Goal: Task Accomplishment & Management: Use online tool/utility

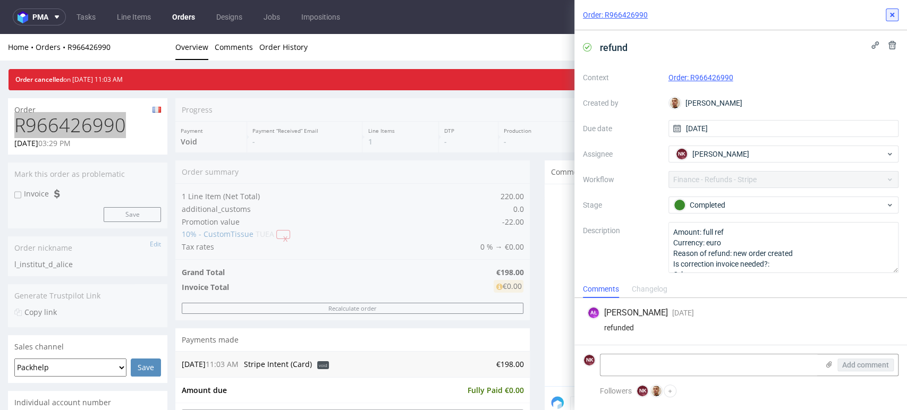
click at [896, 15] on icon at bounding box center [892, 15] width 9 height 9
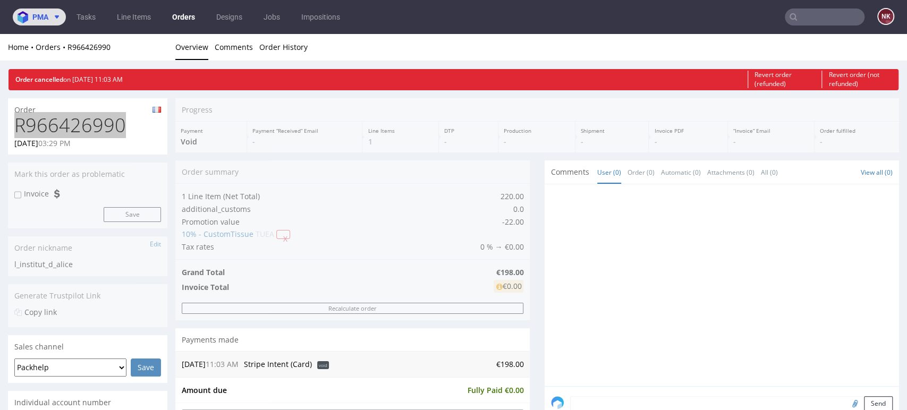
click at [54, 20] on icon at bounding box center [57, 17] width 9 height 9
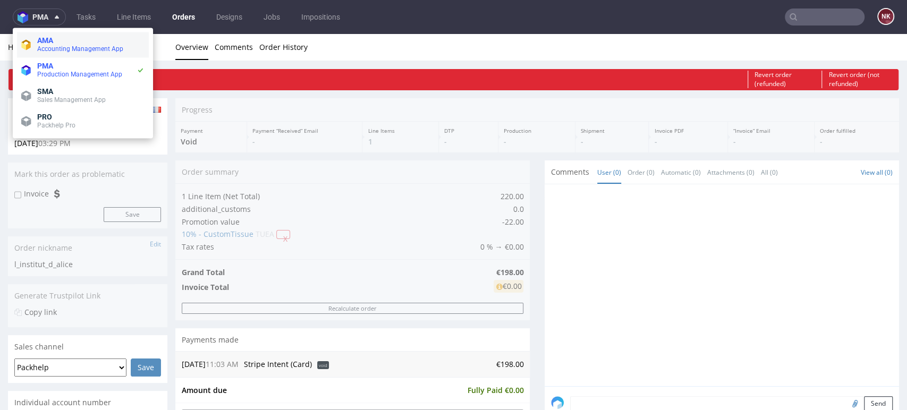
click at [74, 46] on span "Accounting Management App" at bounding box center [80, 48] width 86 height 7
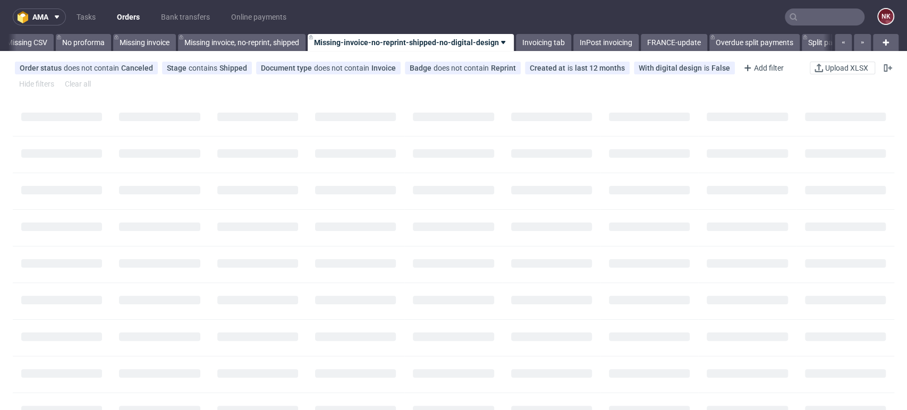
scroll to position [0, 1505]
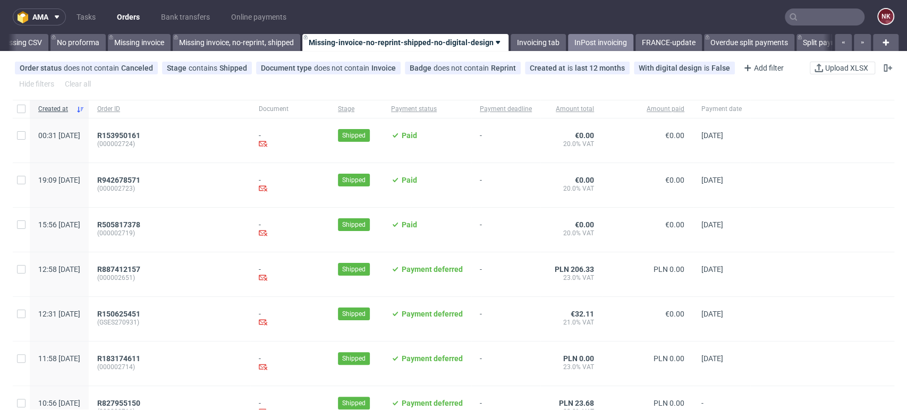
click at [587, 39] on link "InPost invoicing" at bounding box center [600, 42] width 65 height 17
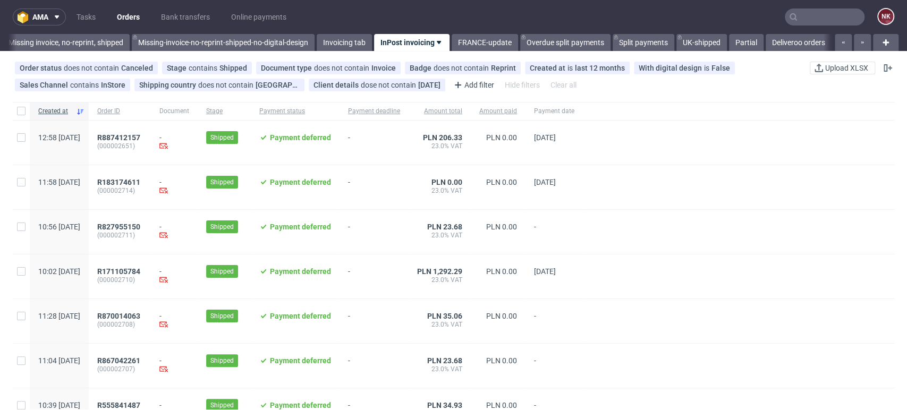
click at [795, 9] on input "text" at bounding box center [825, 17] width 80 height 17
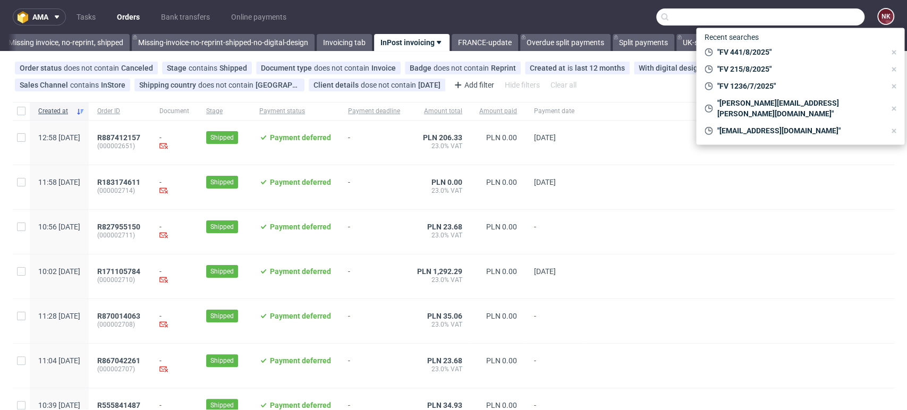
paste input "R143435669"
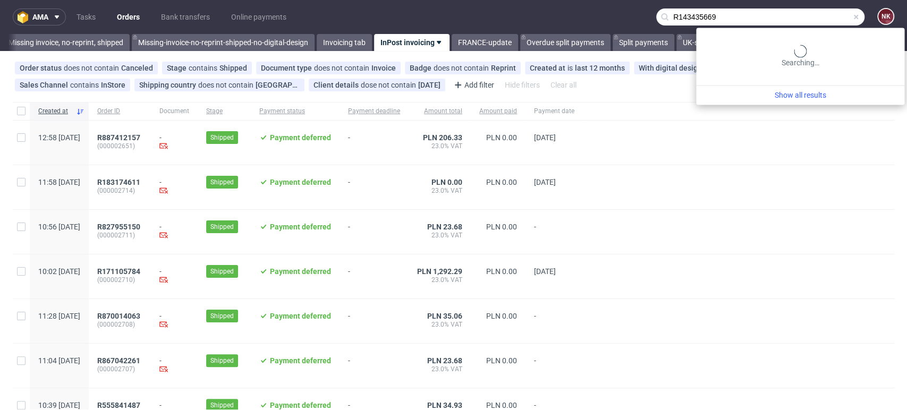
type input "R143435669"
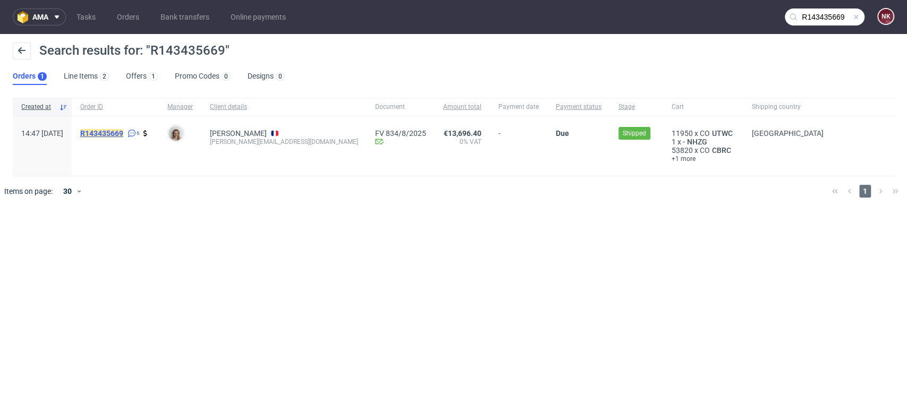
click at [123, 131] on mark "R143435669" at bounding box center [101, 133] width 43 height 9
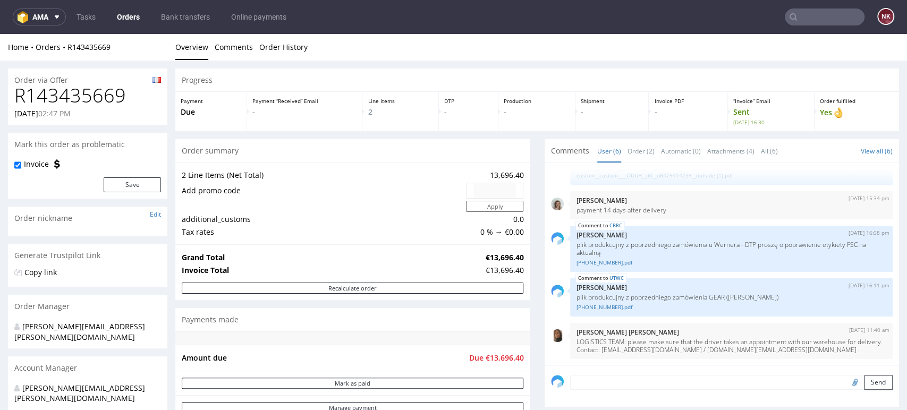
click at [858, 111] on p "Yes" at bounding box center [857, 113] width 74 height 12
click at [61, 89] on h1 "R143435669" at bounding box center [87, 95] width 147 height 21
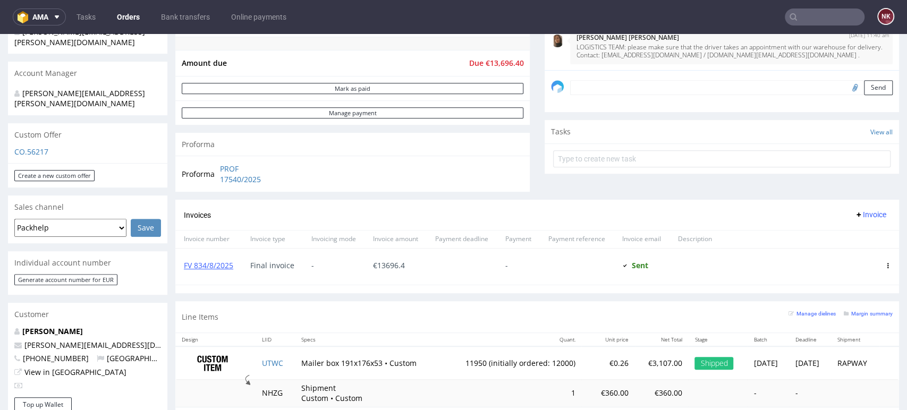
click at [859, 182] on div "Comments User (6) Order (2) Automatic (0) Attachments (4) All (6) View all (6) …" at bounding box center [722, 22] width 354 height 356
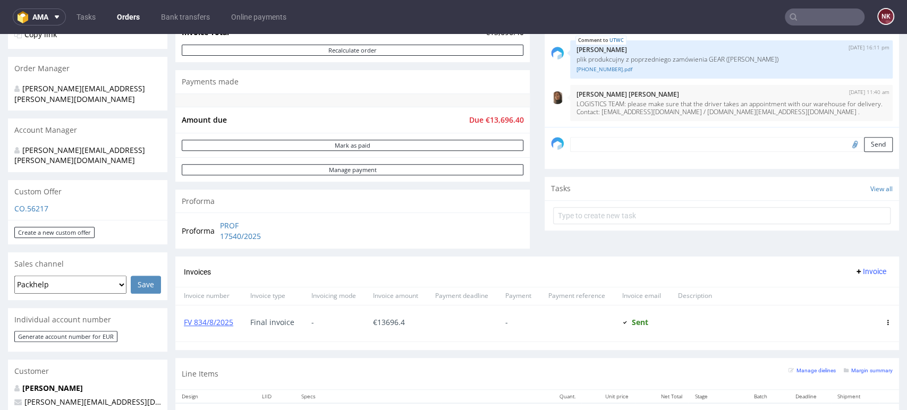
scroll to position [177, 0]
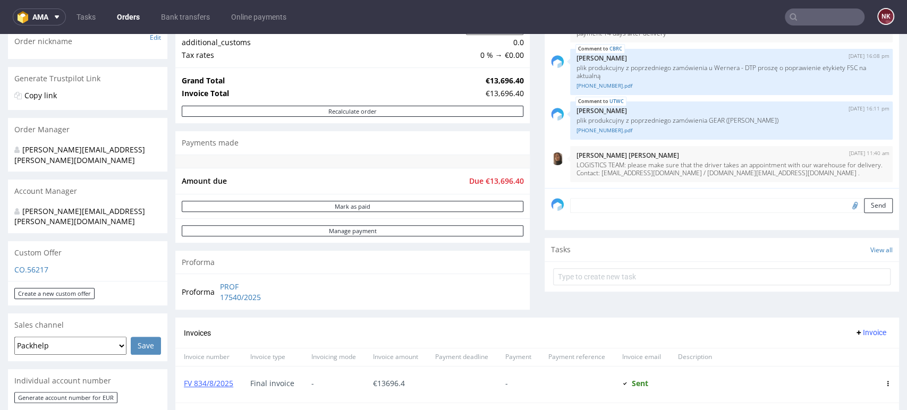
click at [530, 153] on div "Progress Payment Due Payment “Received” Email - Line Items 2 DTP - Production -…" at bounding box center [537, 243] width 724 height 702
click at [868, 305] on div "Comments User (6) Order (2) Automatic (0) Attachments (4) All (6) View all (6) …" at bounding box center [722, 140] width 354 height 356
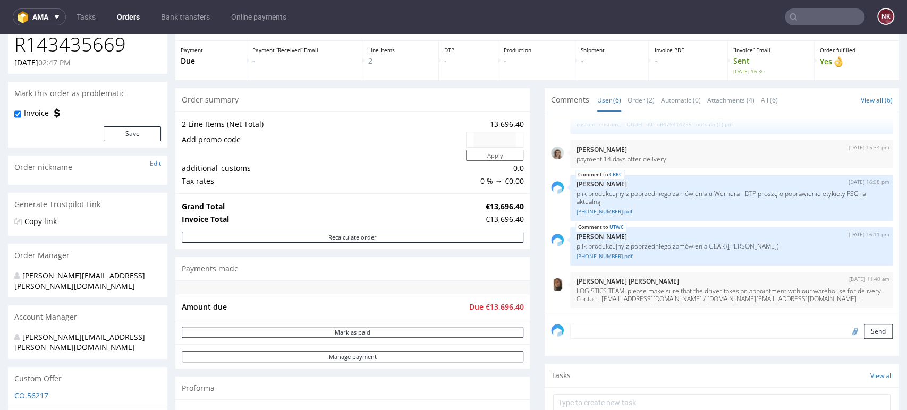
scroll to position [0, 0]
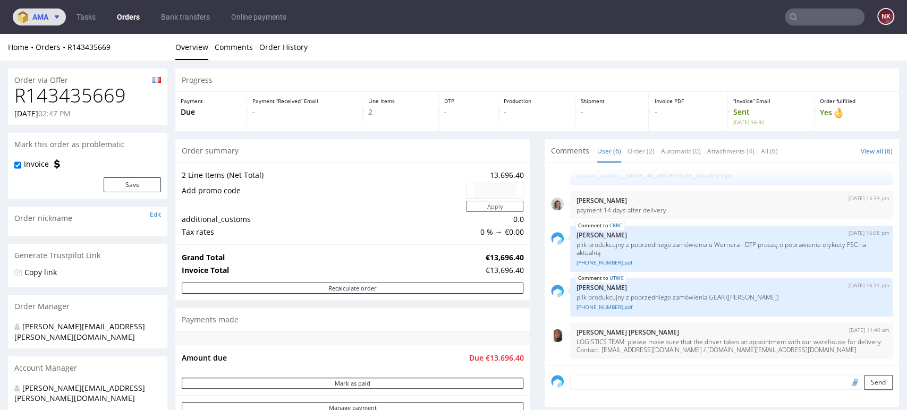
click at [57, 16] on use at bounding box center [57, 16] width 4 height 3
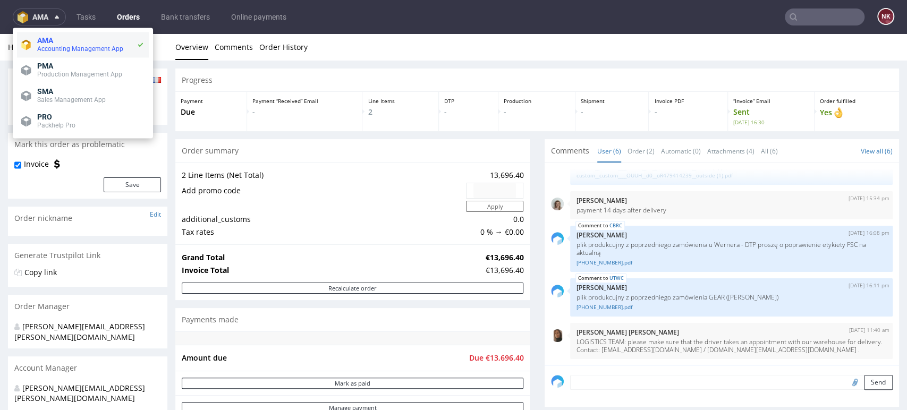
click at [55, 43] on span "AMA" at bounding box center [86, 40] width 99 height 9
click at [138, 16] on link "Orders" at bounding box center [129, 17] width 36 height 17
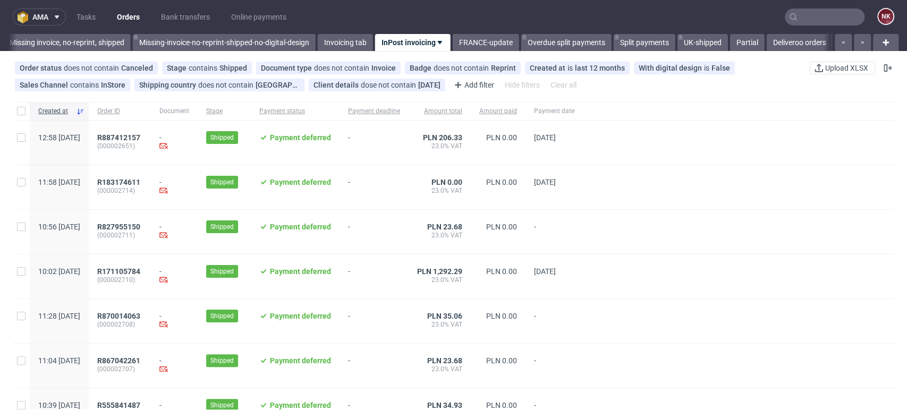
scroll to position [0, 1684]
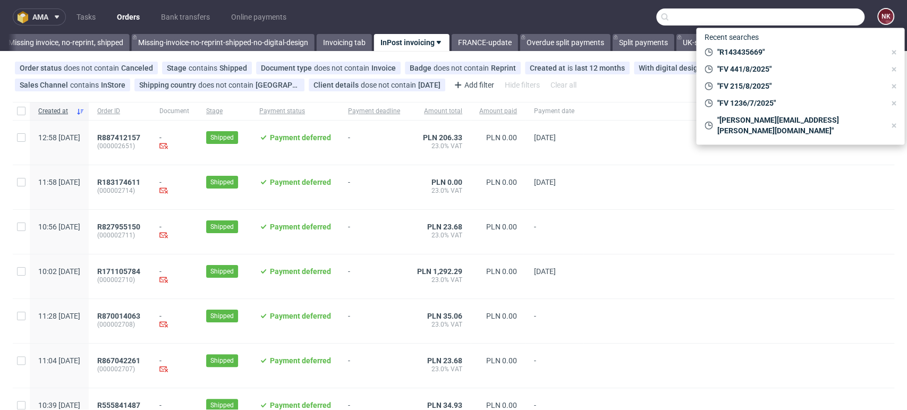
click at [827, 16] on input "text" at bounding box center [760, 17] width 208 height 17
paste input "R682513451"
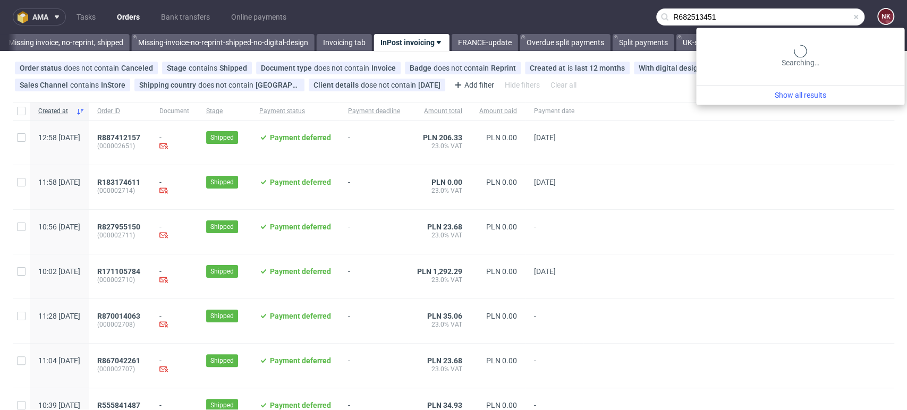
type input "R682513451"
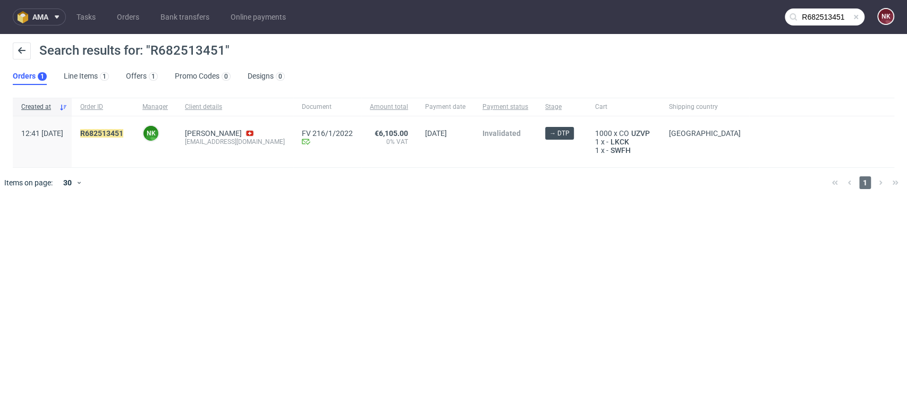
click at [883, 303] on div "ama Tasks Orders Bank transfers Online payments R682513451 NK Search results fo…" at bounding box center [453, 205] width 907 height 410
click at [123, 130] on mark "R682513451" at bounding box center [101, 133] width 43 height 9
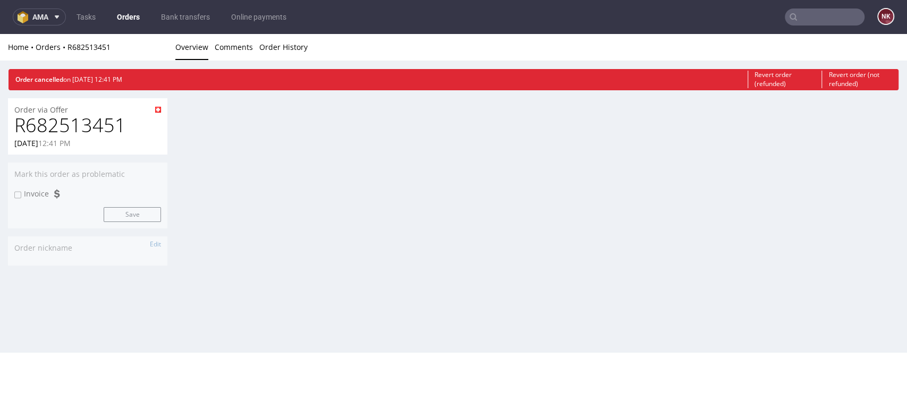
scroll to position [3, 0]
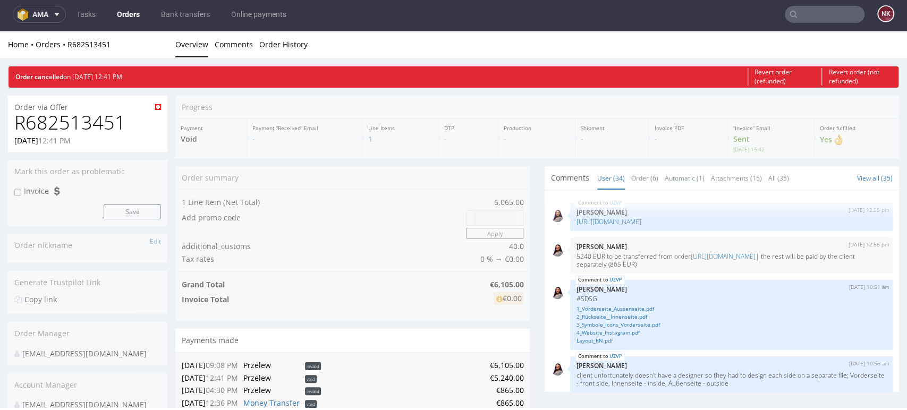
click at [849, 146] on div "Progress Payment Void Payment “Received” Email - Line Items 1 DTP - Production …" at bounding box center [537, 331] width 724 height 470
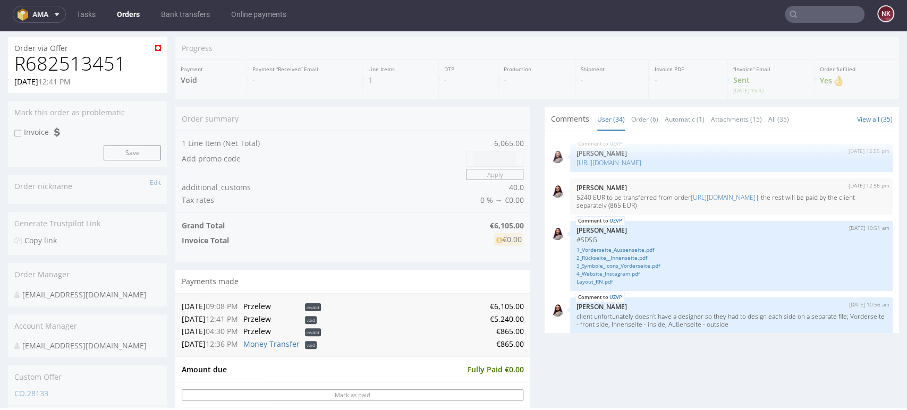
scroll to position [0, 0]
click at [873, 79] on div "Progress Payment Void Payment “Received” Email - Line Items 1 DTP - Production …" at bounding box center [537, 272] width 724 height 470
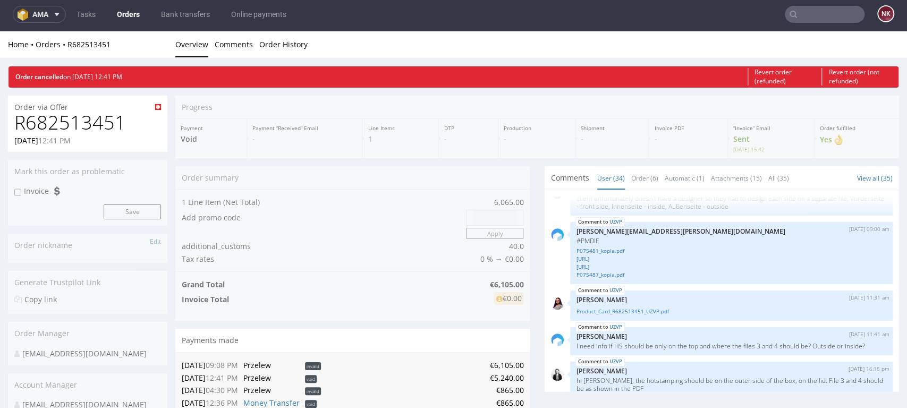
click at [117, 120] on h1 "R682513451" at bounding box center [87, 122] width 147 height 21
copy h1 "R682513451"
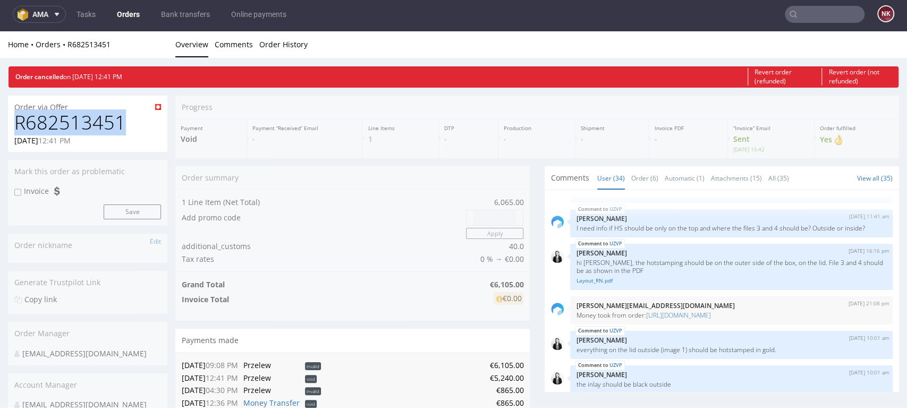
click at [79, 126] on h1 "R682513451" at bounding box center [87, 122] width 147 height 21
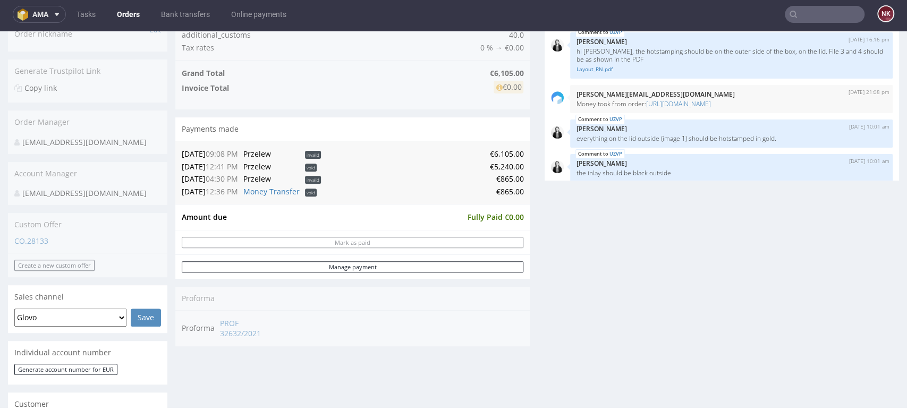
scroll to position [118, 0]
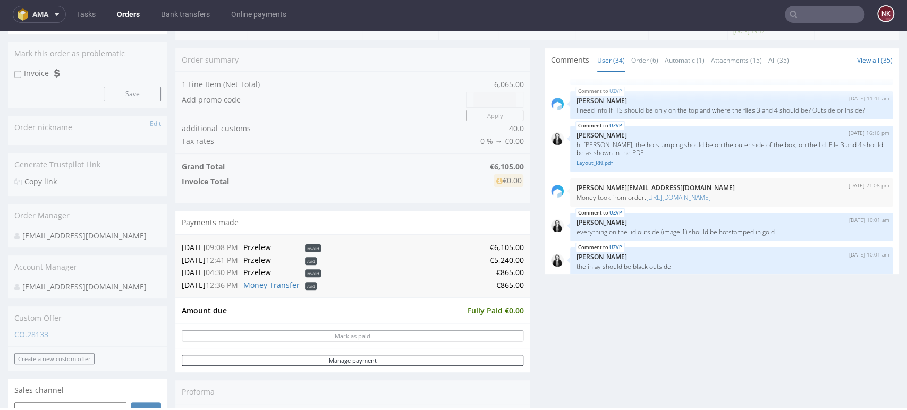
click at [866, 327] on div "Comments User (34) Order (6) Automatic (1) Attachments (15) All (35) View all (…" at bounding box center [722, 248] width 354 height 400
click at [868, 298] on div "Comments User (34) Order (6) Automatic (1) Attachments (15) All (35) View all (…" at bounding box center [722, 248] width 354 height 400
click at [498, 246] on td "€6,105.00" at bounding box center [424, 247] width 200 height 13
copy td "6,105.00"
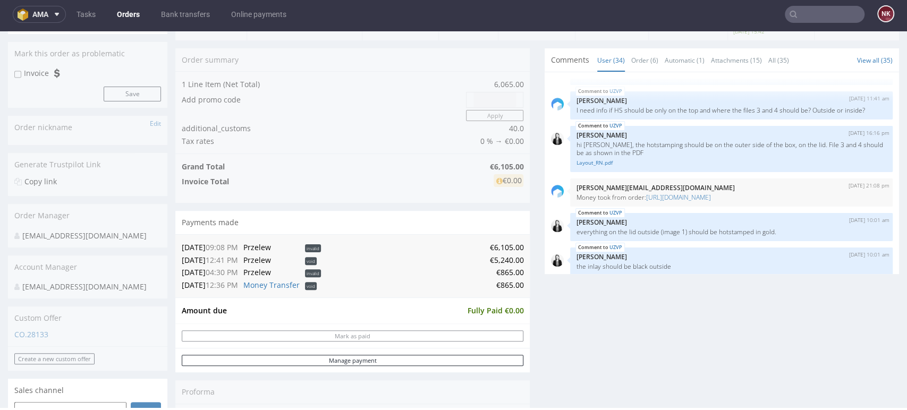
click at [861, 328] on div "Comments User (34) Order (6) Automatic (1) Attachments (15) All (35) View all (…" at bounding box center [722, 248] width 354 height 400
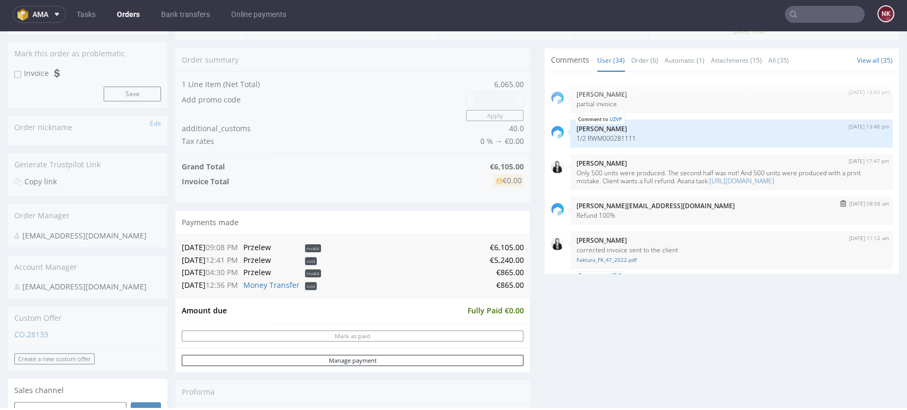
scroll to position [1519, 0]
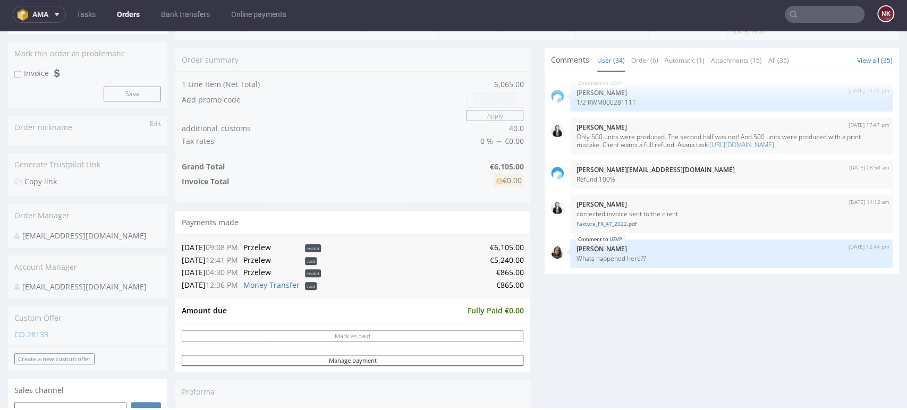
click at [855, 352] on div "Comments User (34) Order (6) Automatic (1) Attachments (15) All (35) View all (…" at bounding box center [722, 248] width 354 height 400
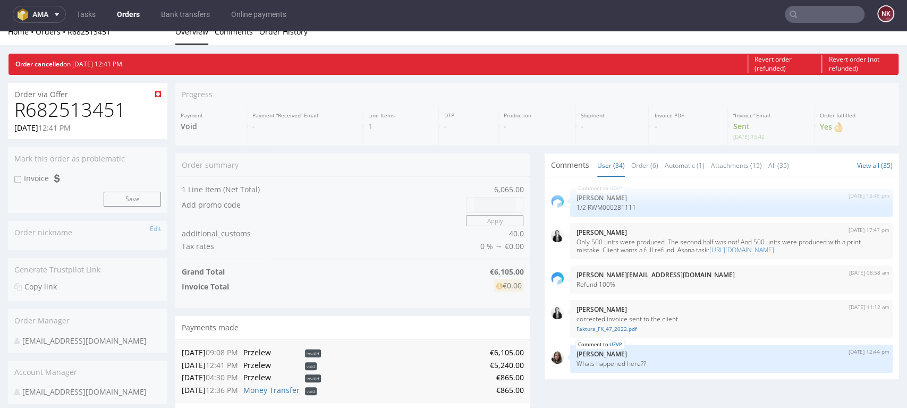
scroll to position [0, 0]
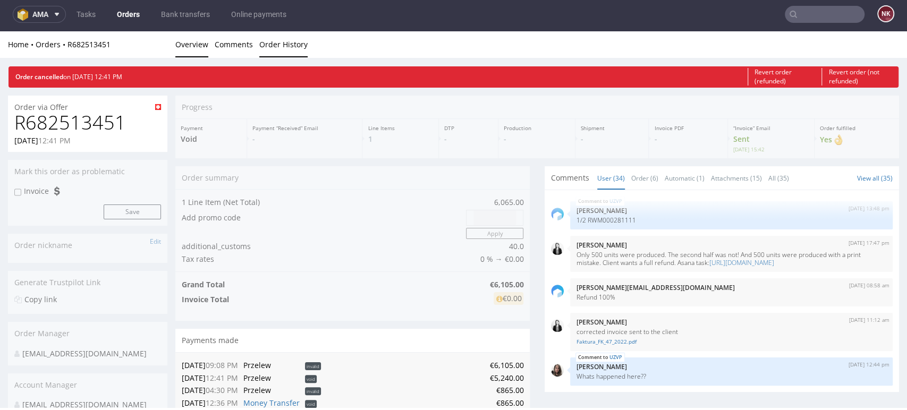
click at [293, 44] on link "Order History" at bounding box center [283, 44] width 48 height 26
click at [293, 45] on link "Order History" at bounding box center [283, 44] width 48 height 26
click at [226, 48] on link "Comments" at bounding box center [234, 44] width 38 height 26
click at [289, 47] on link "Order History" at bounding box center [283, 44] width 48 height 26
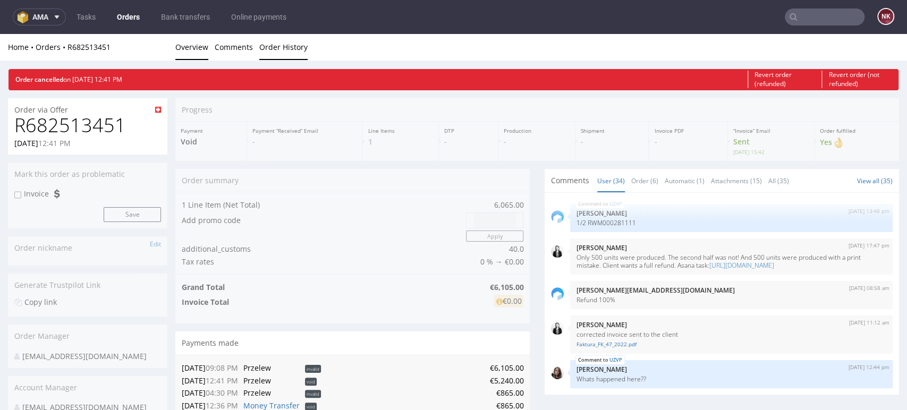
drag, startPoint x: 302, startPoint y: 38, endPoint x: 295, endPoint y: 38, distance: 7.5
click at [302, 38] on link "Order History" at bounding box center [283, 47] width 48 height 26
click at [295, 38] on link "Order History" at bounding box center [283, 47] width 48 height 26
click at [818, 7] on nav "ama Tasks Orders Bank transfers Online payments NK" at bounding box center [453, 17] width 907 height 34
click at [818, 15] on input "text" at bounding box center [825, 17] width 80 height 17
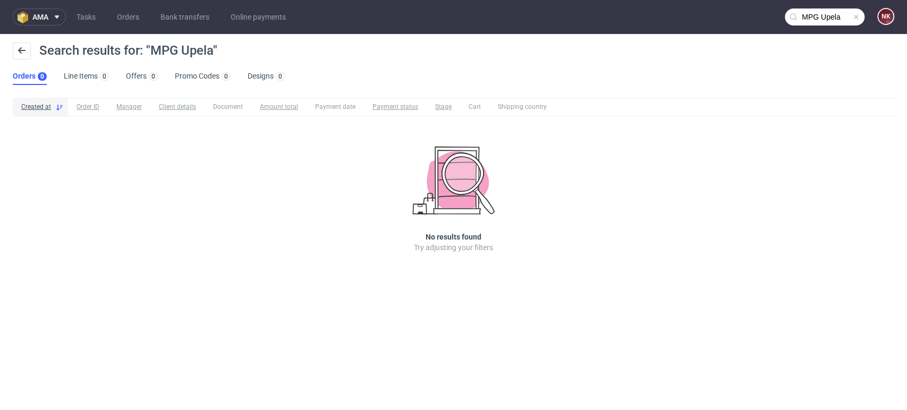
click at [795, 16] on use at bounding box center [793, 16] width 7 height 7
click at [812, 13] on input "MPG Upela" at bounding box center [825, 17] width 80 height 17
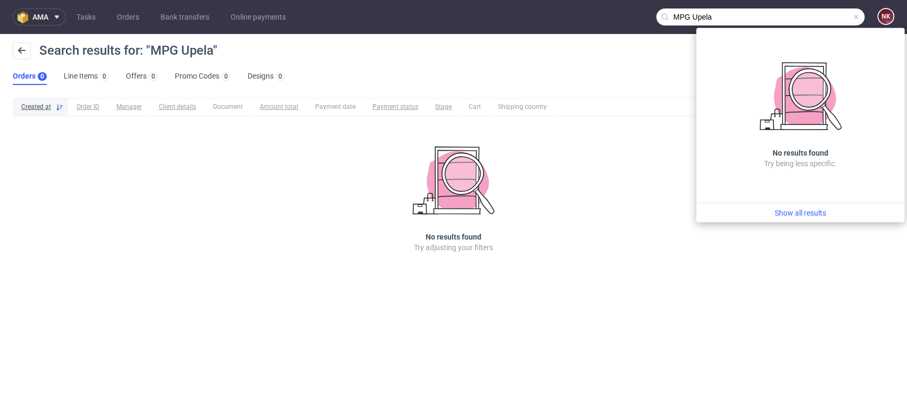
drag, startPoint x: 692, startPoint y: 14, endPoint x: 650, endPoint y: 18, distance: 42.1
click at [650, 18] on nav "ama Tasks Orders Bank transfers Online payments MPG Upela NK" at bounding box center [453, 17] width 907 height 34
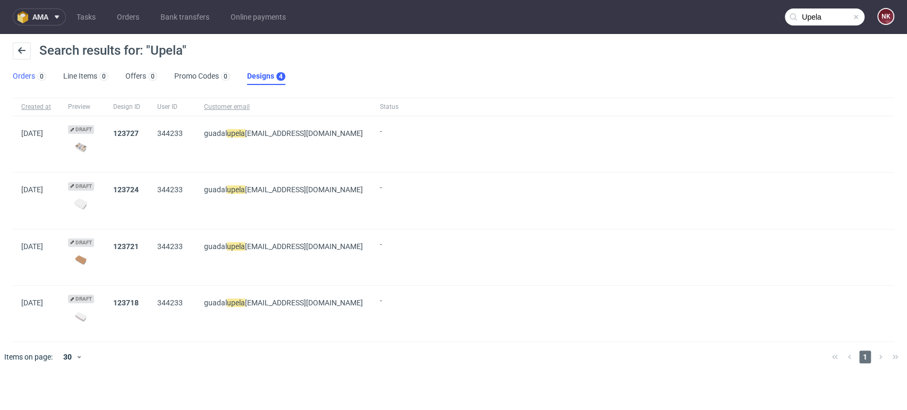
click at [28, 72] on link "Orders 0" at bounding box center [29, 76] width 33 height 17
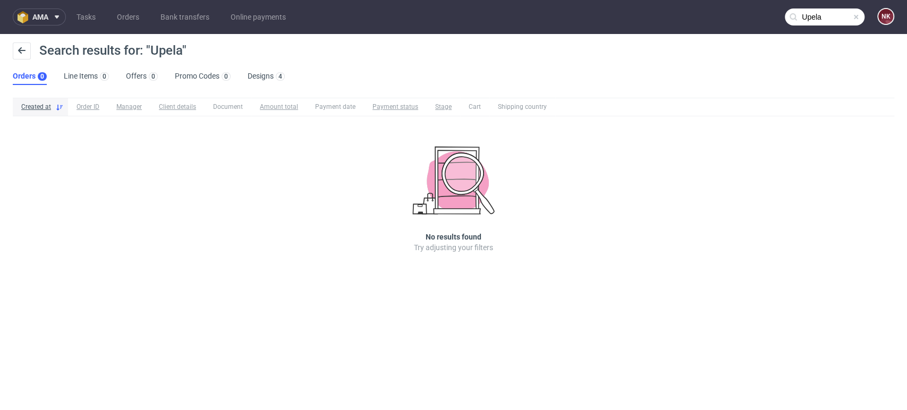
click at [817, 19] on input "Upela" at bounding box center [825, 17] width 80 height 17
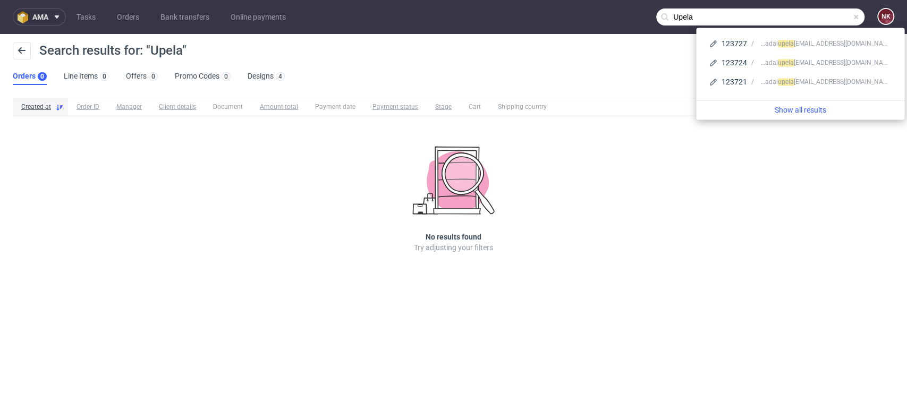
drag, startPoint x: 778, startPoint y: 13, endPoint x: 606, endPoint y: 12, distance: 171.7
click at [606, 12] on nav "ama Tasks Orders Bank transfers Online payments Upela NK" at bounding box center [453, 17] width 907 height 34
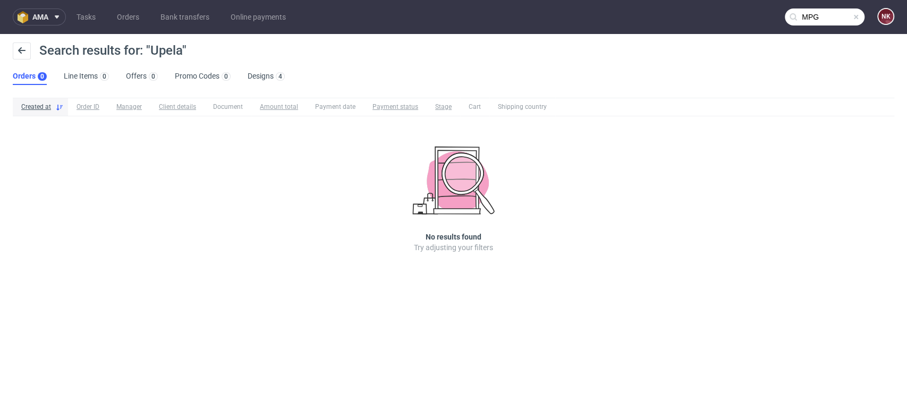
type input "MPG"
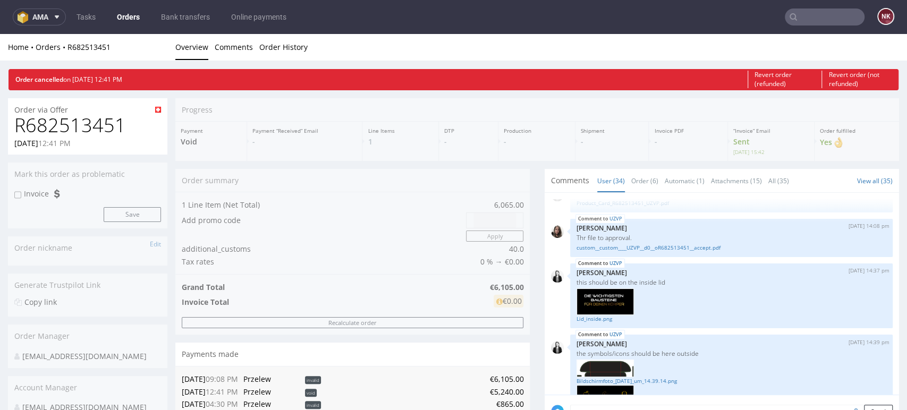
click at [53, 109] on div "Order via Offer" at bounding box center [87, 106] width 159 height 17
click at [60, 117] on h1 "R682513451" at bounding box center [87, 125] width 147 height 21
copy h1 "R682513451"
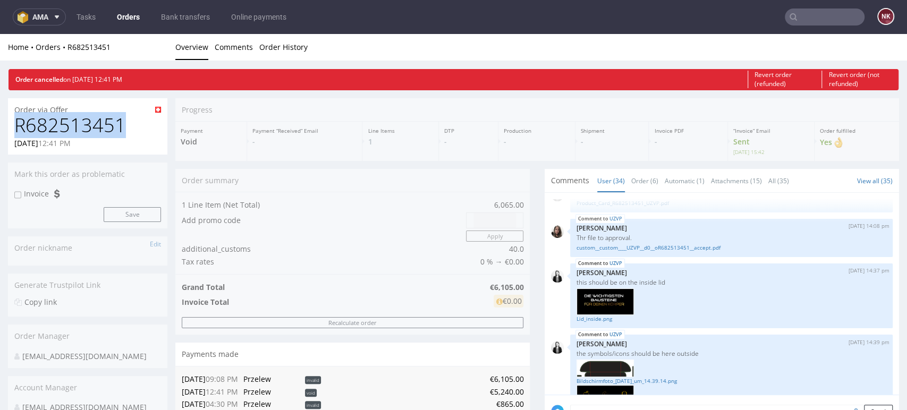
click at [852, 46] on ul "Overview Comments Order History" at bounding box center [537, 47] width 724 height 11
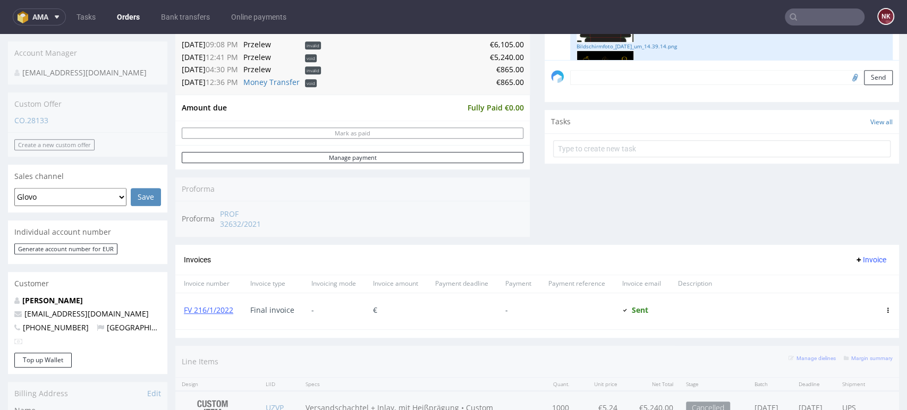
scroll to position [177, 0]
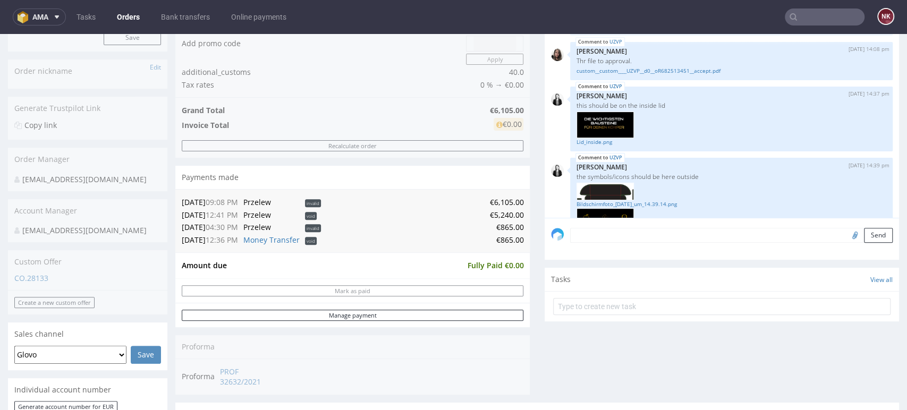
click at [843, 343] on div "Comments User (34) Order (6) Automatic (1) Attachments (15) All (35) View all (…" at bounding box center [722, 197] width 354 height 411
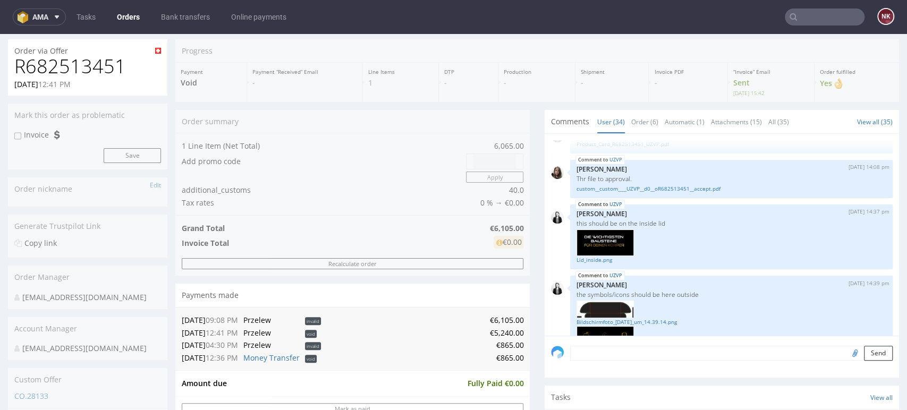
scroll to position [0, 0]
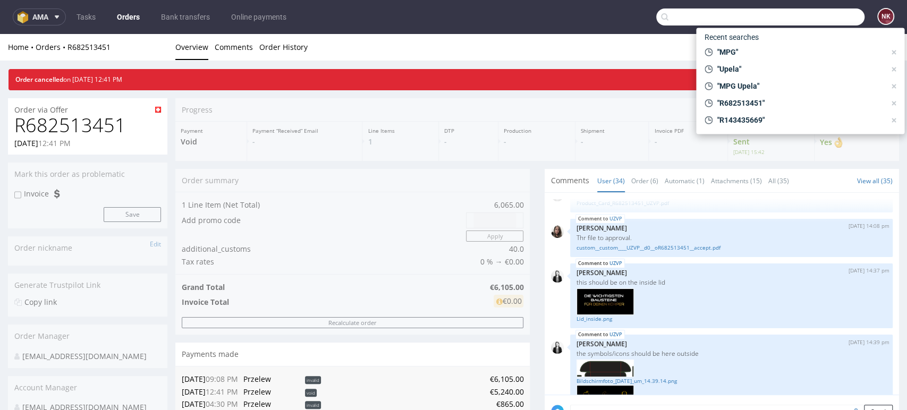
click at [796, 16] on input "text" at bounding box center [760, 17] width 208 height 17
paste input "FV 1070/8/2025"
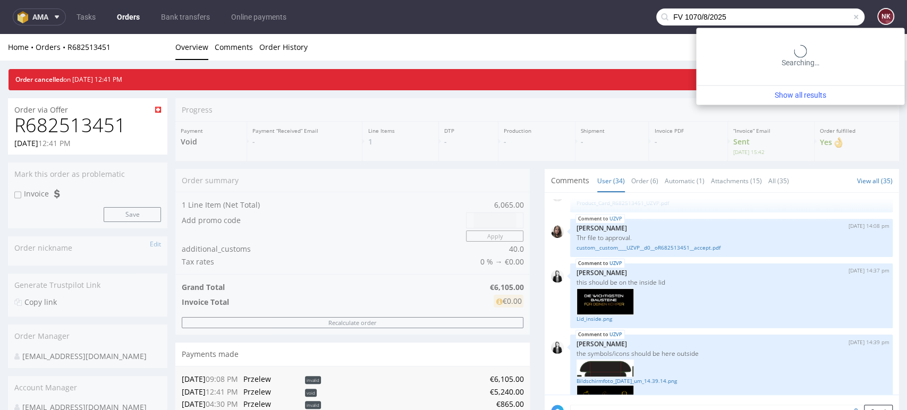
type input "FV 1070/8/2025"
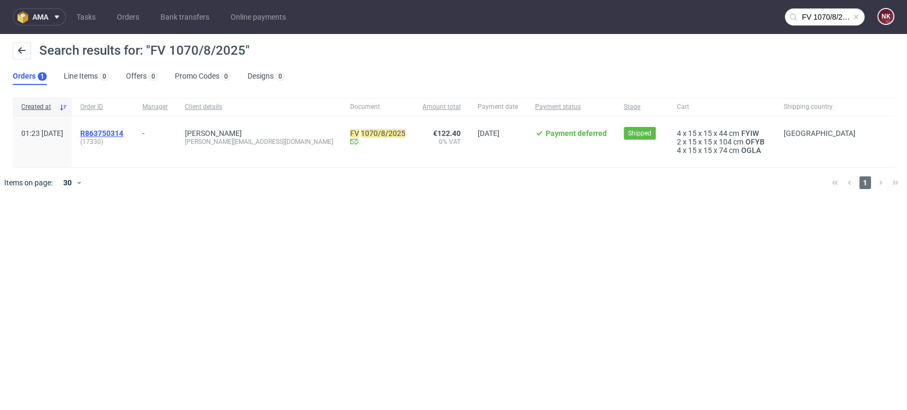
click at [123, 131] on span "R863750314" at bounding box center [101, 133] width 43 height 9
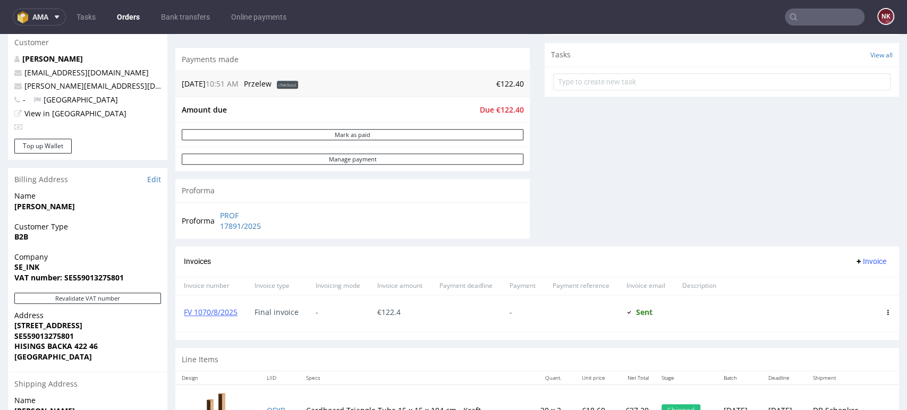
scroll to position [354, 0]
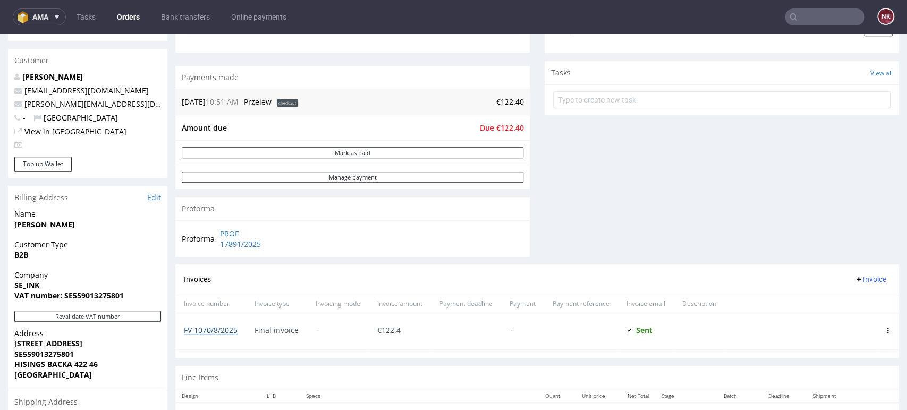
click at [215, 333] on link "FV 1070/8/2025" at bounding box center [211, 330] width 54 height 10
click at [563, 247] on div "Comments User (1) Order (1) Automatic (0) Attachments (1) All (1) View all (1) …" at bounding box center [722, 24] width 354 height 479
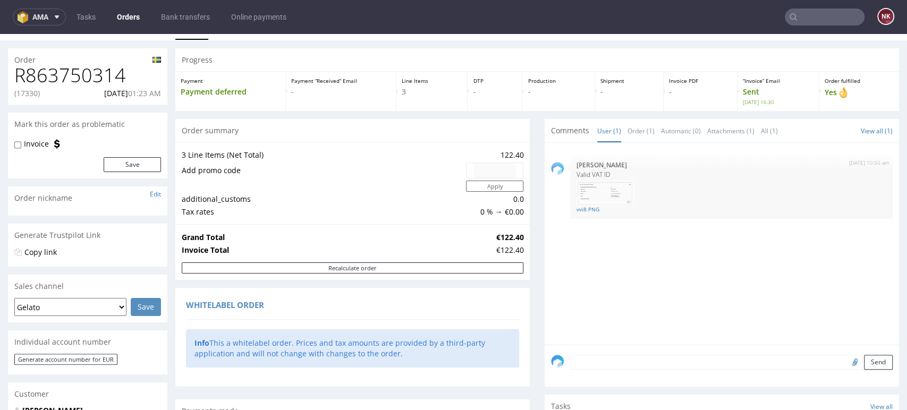
scroll to position [0, 0]
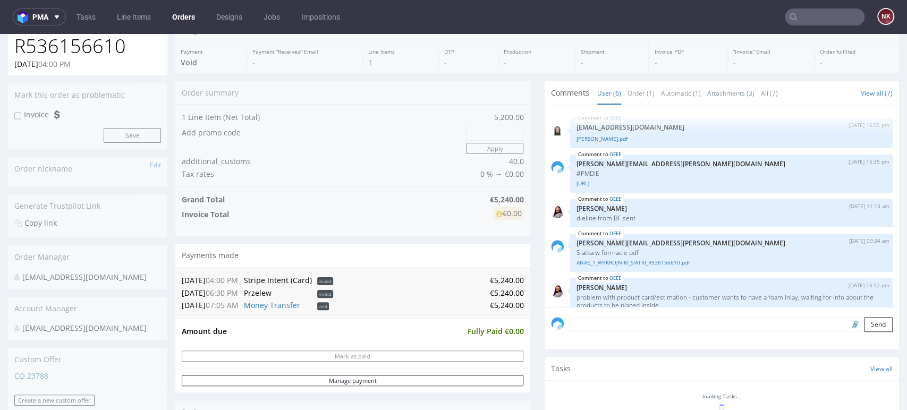
scroll to position [59, 0]
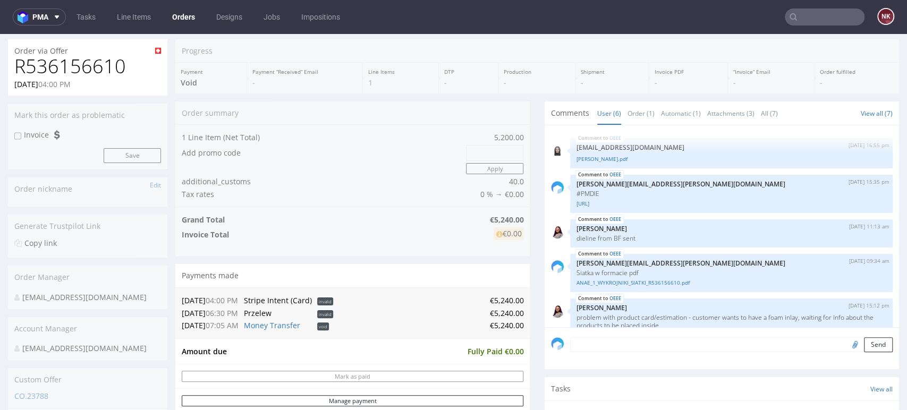
click at [847, 56] on div "Progress Payment Void Payment “Received” Email - Line Items 1 DTP - Production …" at bounding box center [537, 345] width 724 height 613
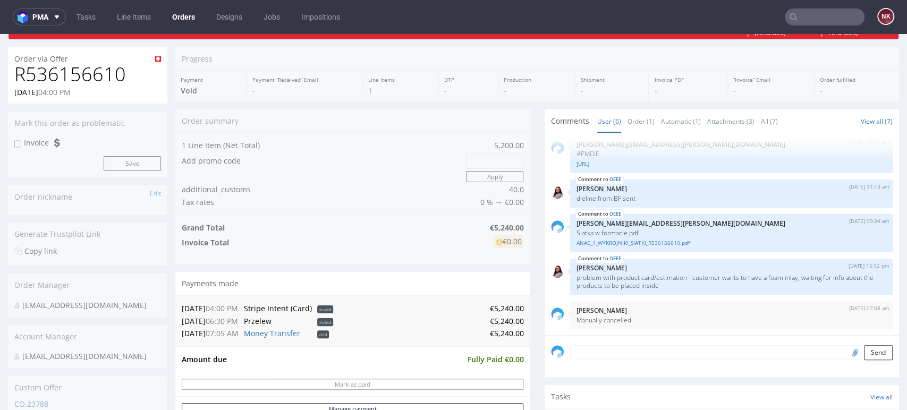
scroll to position [0, 0]
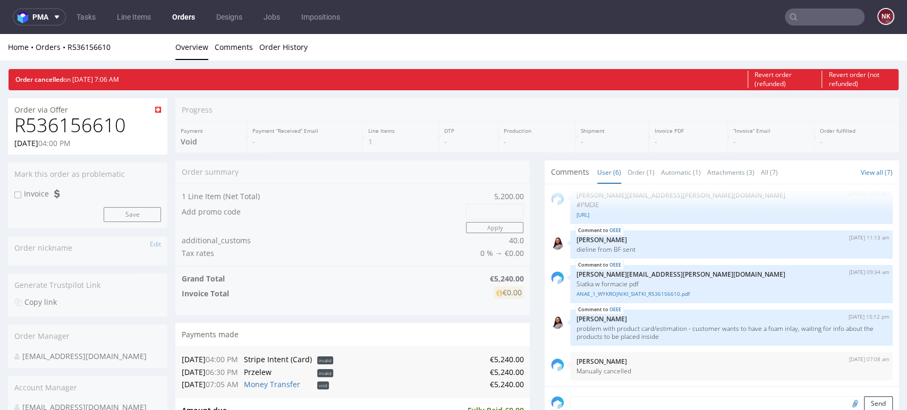
click at [91, 131] on h1 "R536156610" at bounding box center [87, 125] width 147 height 21
copy h1 "R536156610"
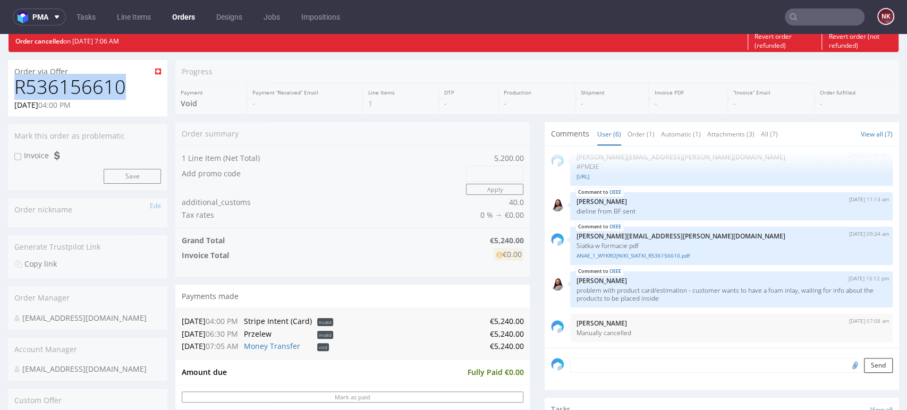
scroll to position [59, 0]
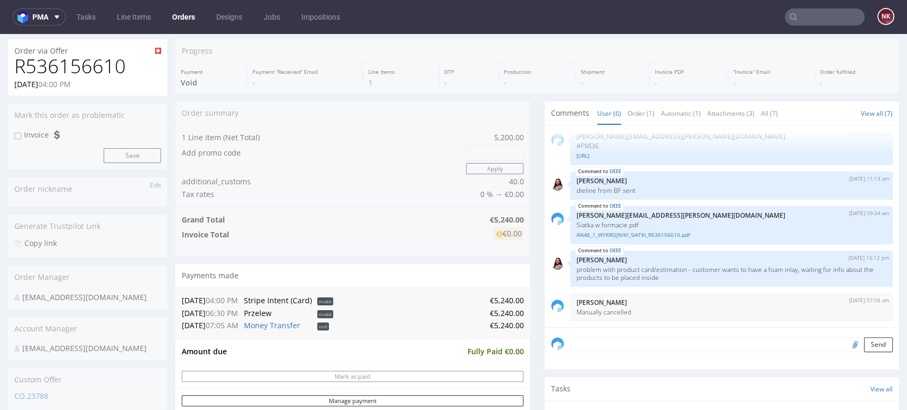
drag, startPoint x: 859, startPoint y: 376, endPoint x: 840, endPoint y: 365, distance: 22.4
click at [859, 376] on div "Comments User (6) Order (1) Automatic (1) Attachments (3) All (7) View all (7) …" at bounding box center [722, 295] width 354 height 387
drag, startPoint x: 871, startPoint y: 376, endPoint x: 850, endPoint y: 373, distance: 20.4
click at [871, 376] on div "Comments User (6) Order (1) Automatic (1) Attachments (3) All (7) View all (7) …" at bounding box center [722, 295] width 354 height 387
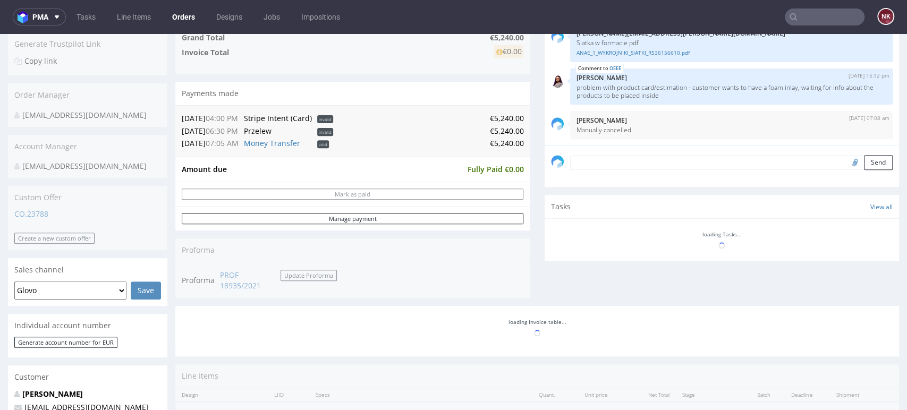
scroll to position [177, 0]
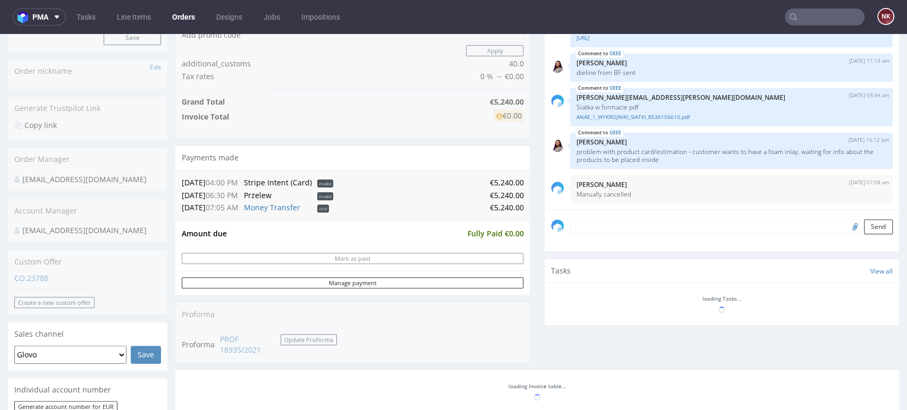
click at [845, 348] on div "Comments User (6) Order (1) Automatic (1) Attachments (3) All (7) View all (7) …" at bounding box center [722, 177] width 354 height 387
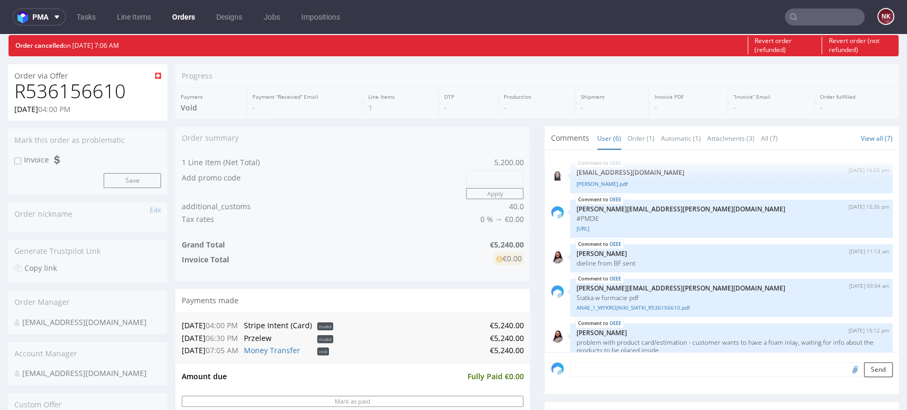
scroll to position [0, 0]
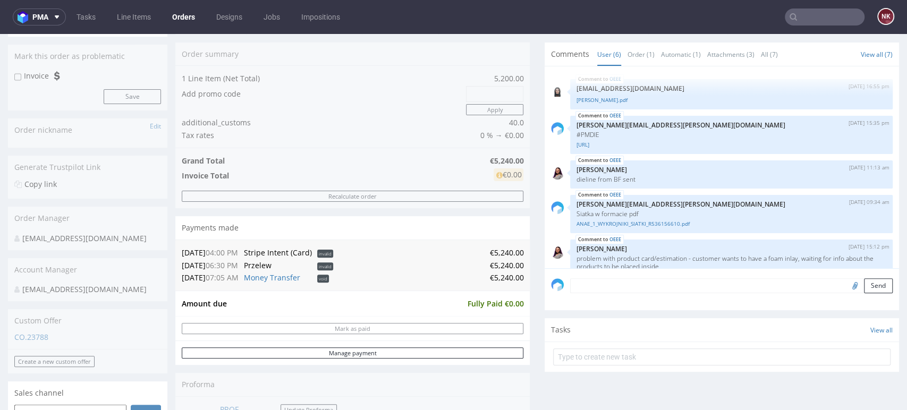
scroll to position [48, 0]
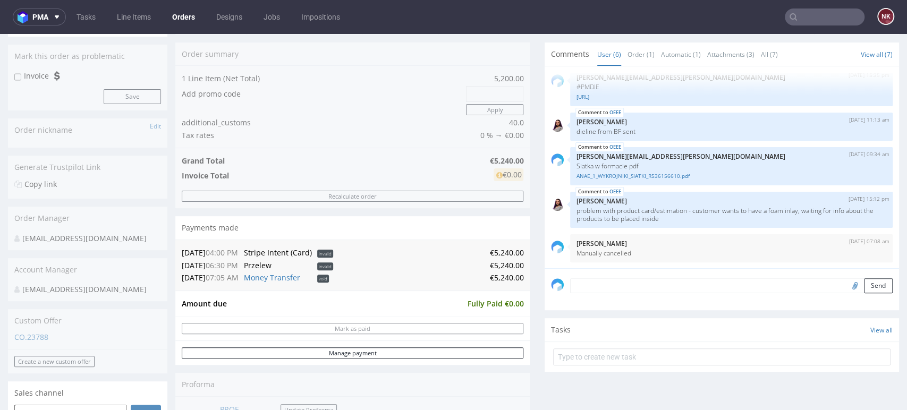
click at [527, 365] on div "Progress Payment Void Payment “Received” Email - Line Items 1 DTP - Production …" at bounding box center [537, 299] width 724 height 638
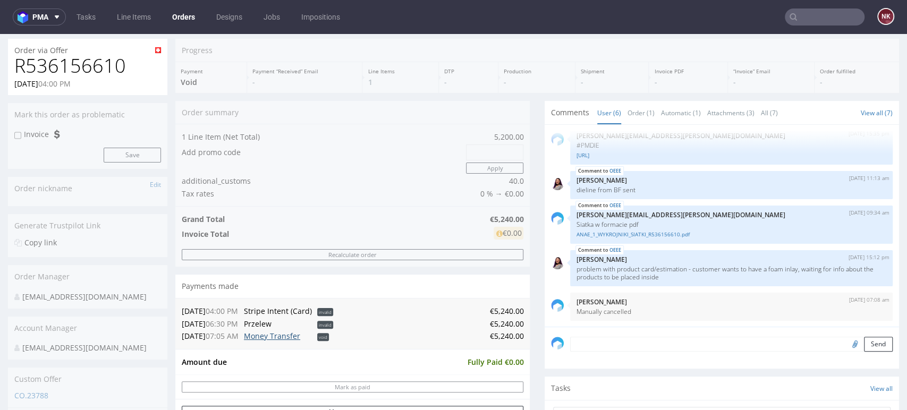
scroll to position [59, 0]
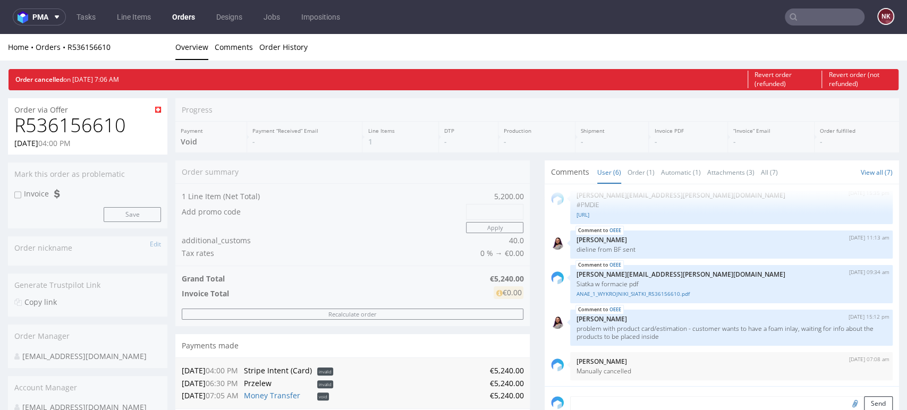
click at [79, 115] on h1 "R536156610" at bounding box center [87, 125] width 147 height 21
copy h1 "R536156610"
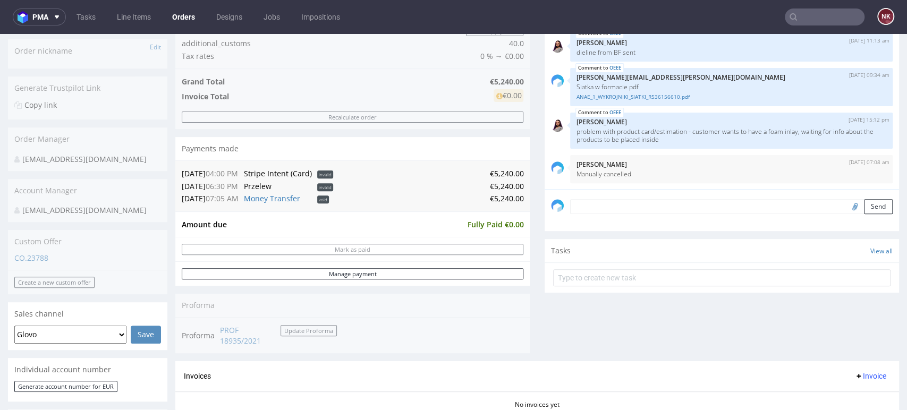
scroll to position [177, 0]
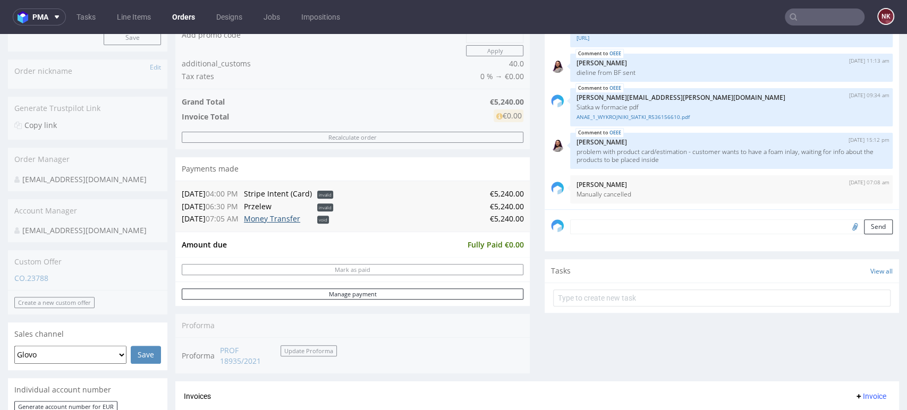
click at [271, 221] on link "Money Transfer" at bounding box center [272, 219] width 56 height 10
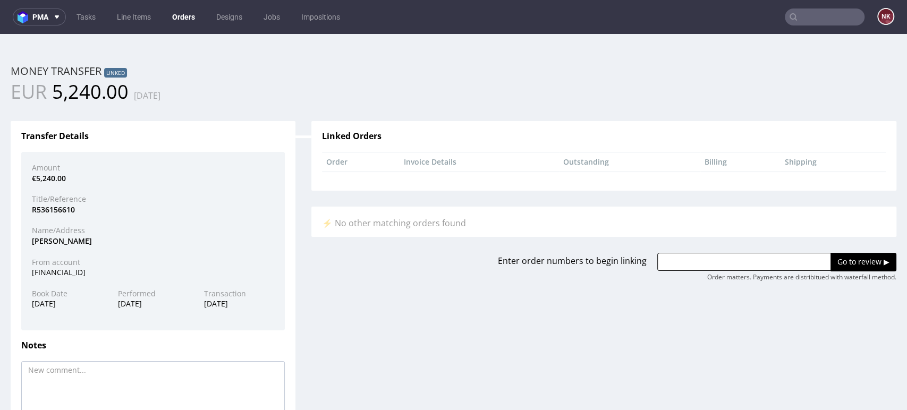
scroll to position [0, 0]
drag, startPoint x: 117, startPoint y: 241, endPoint x: 22, endPoint y: 240, distance: 94.6
click at [22, 240] on div "Amount €5,240.00 Title/Reference R536156610 Name/Address [PERSON_NAME] From acc…" at bounding box center [153, 241] width 264 height 179
copy div "[PERSON_NAME]"
click at [284, 198] on div "Transfer Details Amount €5,240.00 Title/Reference R536156610 Name/Address [PERS…" at bounding box center [153, 300] width 285 height 358
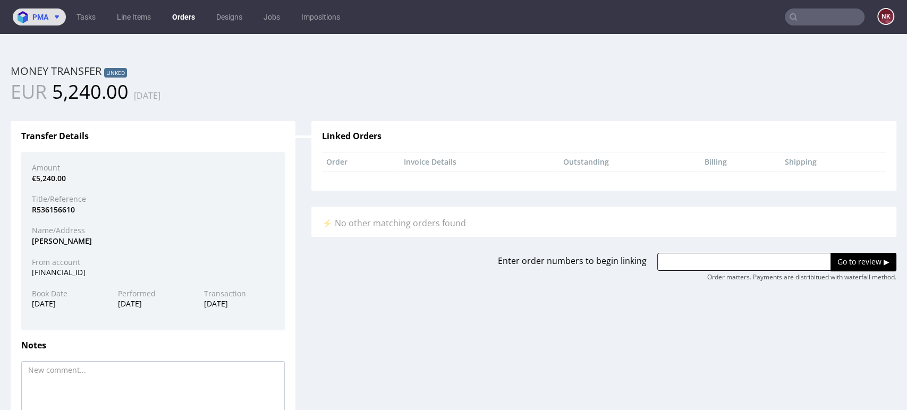
click at [49, 15] on span at bounding box center [54, 17] width 13 height 9
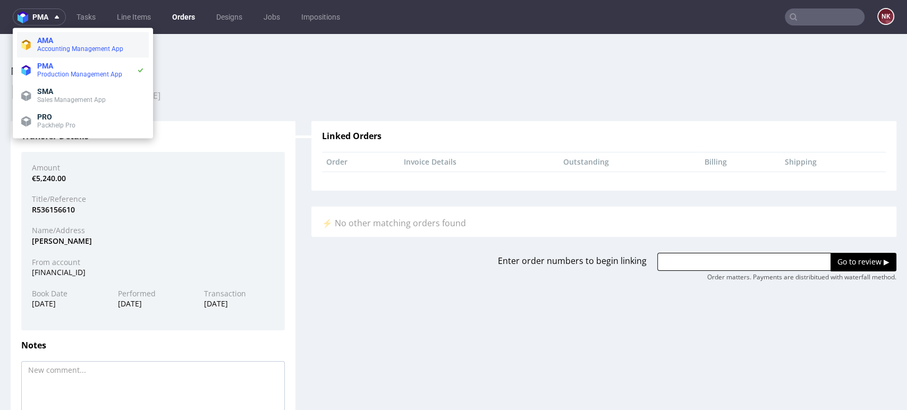
click at [56, 34] on li "AMA Accounting Management App" at bounding box center [83, 45] width 132 height 26
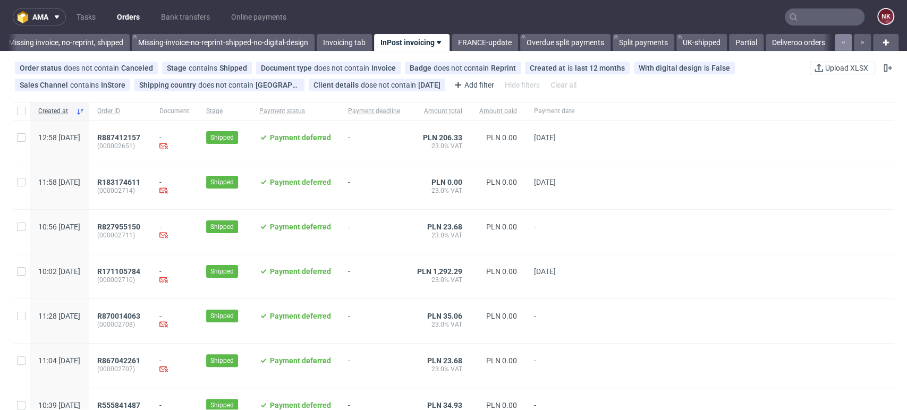
scroll to position [0, 1684]
click at [183, 20] on link "Bank transfers" at bounding box center [186, 17] width 62 height 17
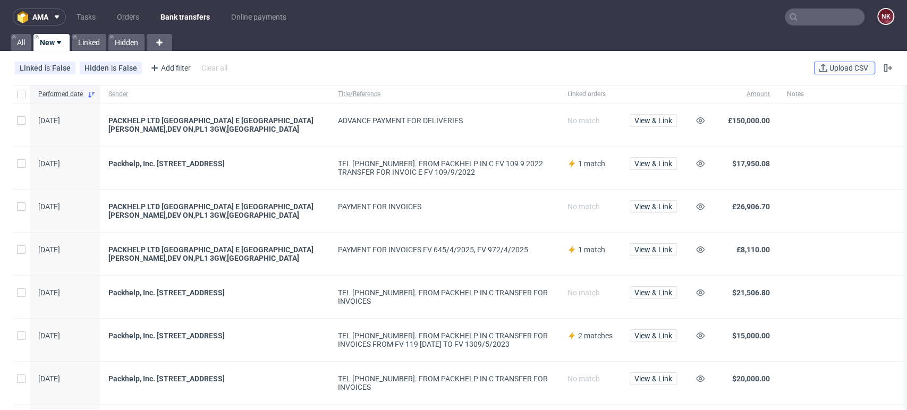
click at [827, 71] on span "Upload CSV" at bounding box center [848, 67] width 43 height 7
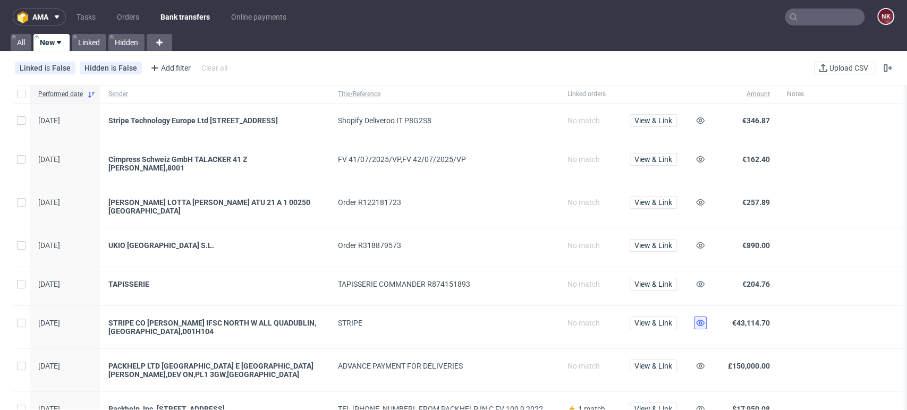
click at [703, 322] on icon at bounding box center [700, 323] width 9 height 9
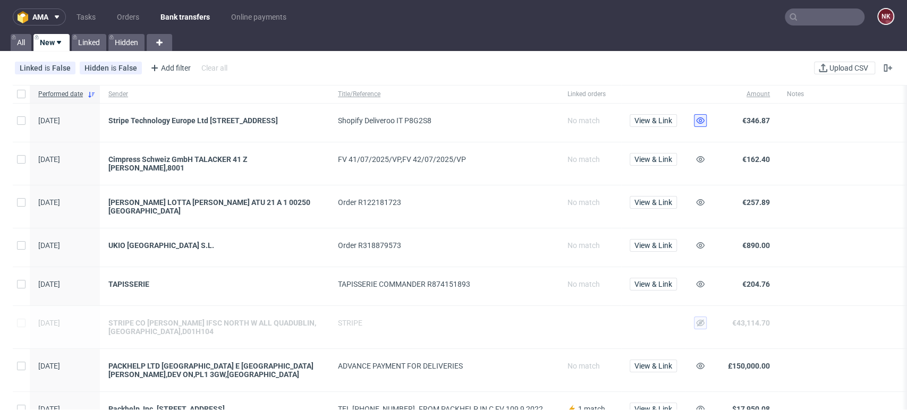
click at [700, 122] on use at bounding box center [700, 120] width 9 height 6
click at [645, 292] on span "View & Link" at bounding box center [653, 285] width 47 height 15
click at [652, 281] on span "View & Link" at bounding box center [654, 284] width 38 height 7
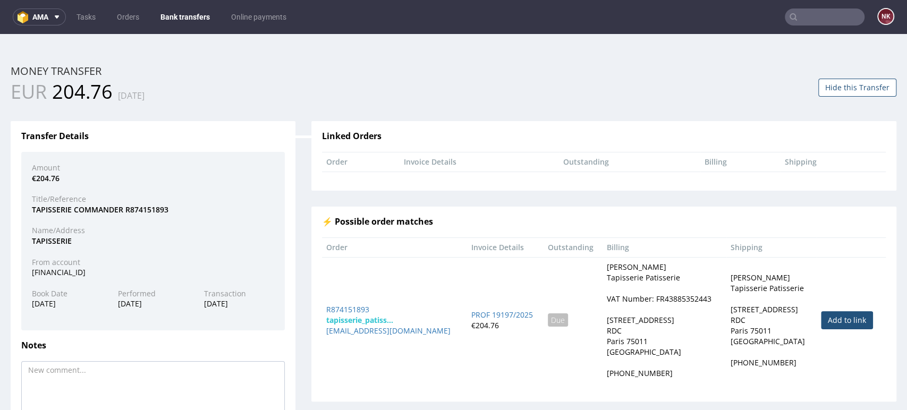
click at [823, 324] on link "Add to link" at bounding box center [847, 320] width 52 height 18
type input "R874151893"
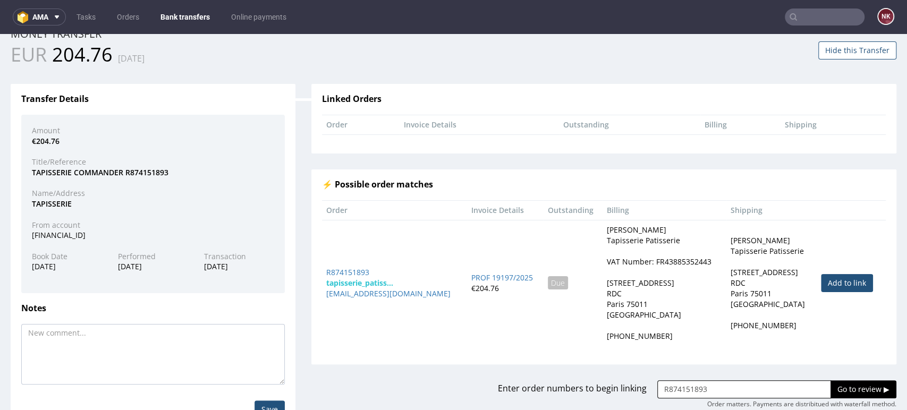
scroll to position [74, 0]
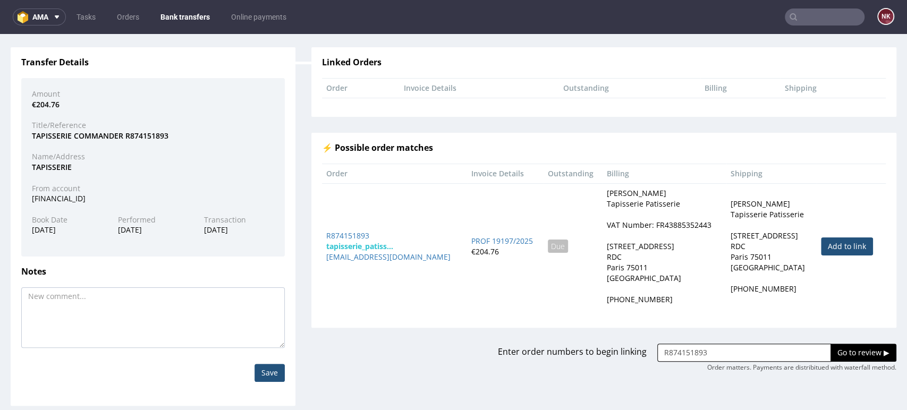
click at [831, 354] on input "Go to review ▶" at bounding box center [864, 353] width 66 height 18
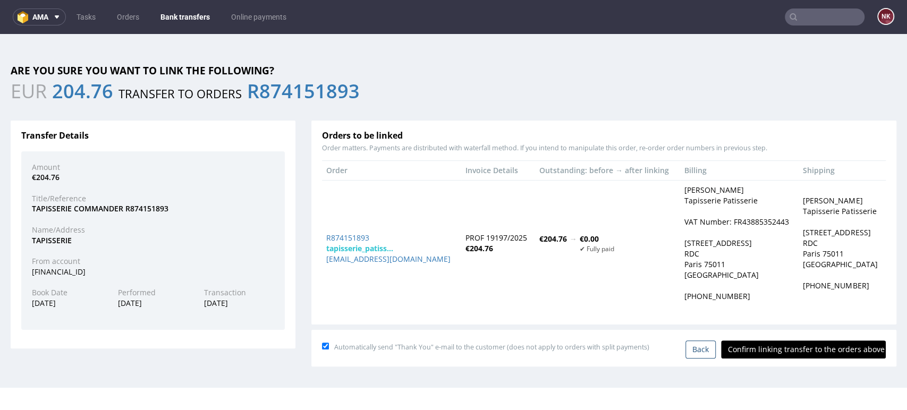
scroll to position [0, 0]
click at [821, 353] on input "Confirm linking transfer to the orders above" at bounding box center [803, 350] width 165 height 18
type input "In progress..."
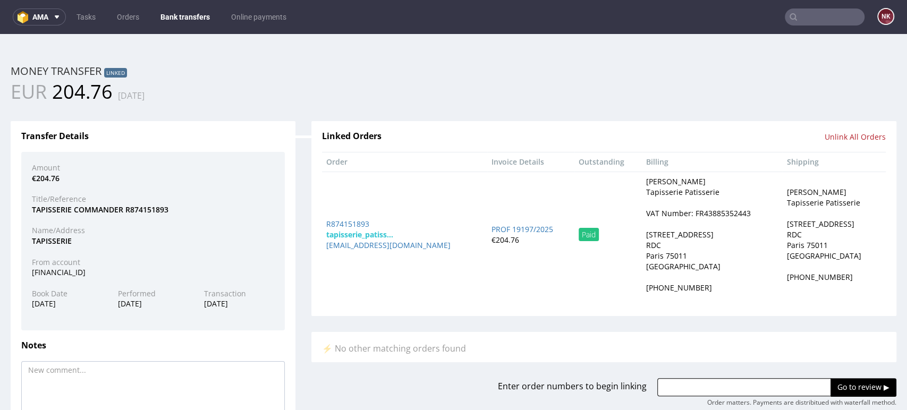
click at [185, 16] on link "Bank transfers" at bounding box center [185, 17] width 62 height 17
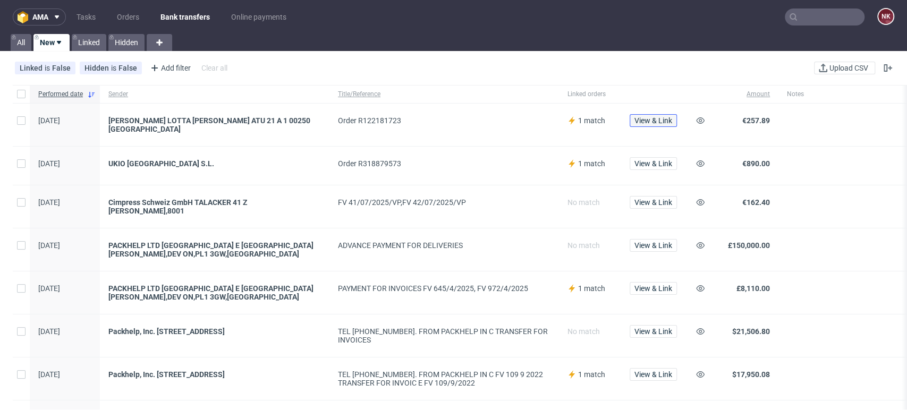
click at [653, 119] on span "View & Link" at bounding box center [654, 120] width 38 height 7
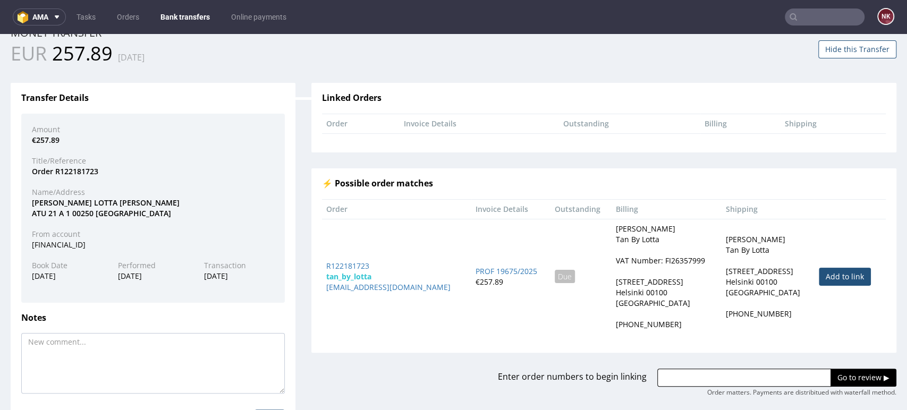
scroll to position [59, 0]
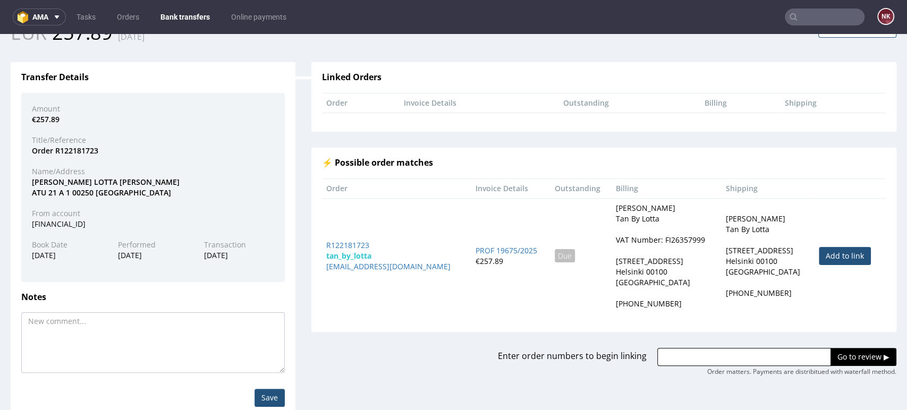
click at [819, 259] on link "Add to link" at bounding box center [845, 256] width 52 height 18
type input "R122181723"
click at [838, 358] on input "Go to review ▶" at bounding box center [864, 357] width 66 height 18
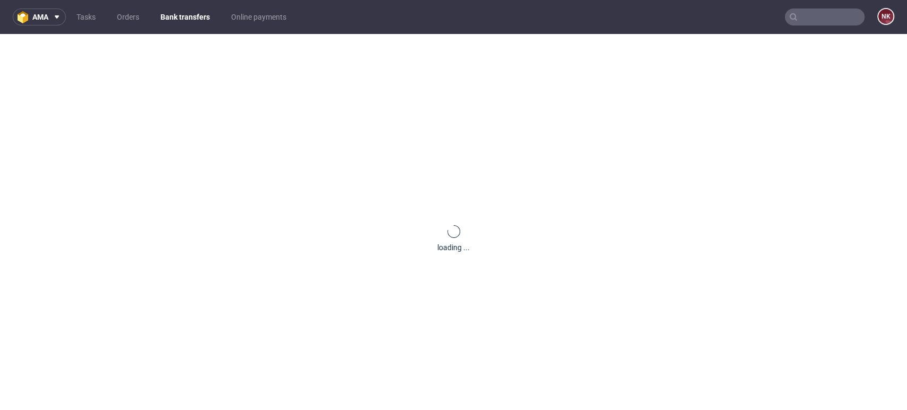
scroll to position [0, 0]
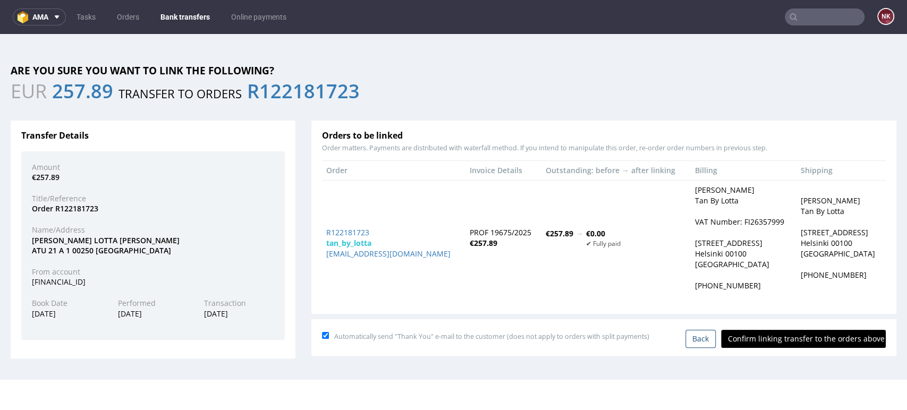
click at [805, 337] on input "Confirm linking transfer to the orders above" at bounding box center [803, 339] width 165 height 18
type input "In progress..."
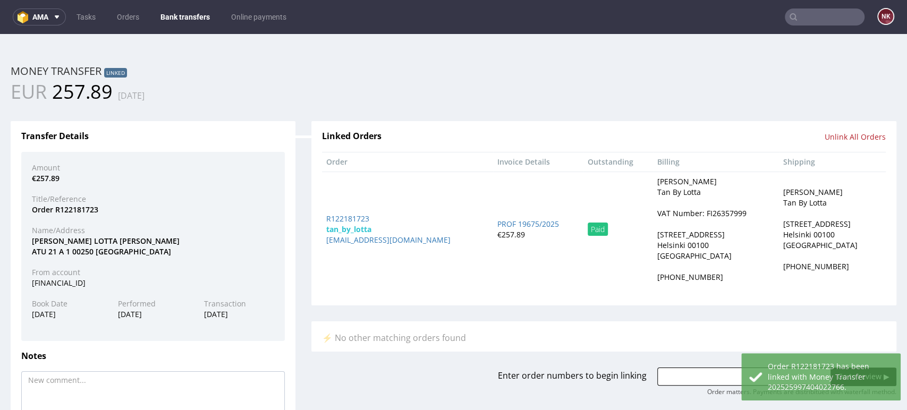
click at [174, 17] on link "Bank transfers" at bounding box center [185, 17] width 62 height 17
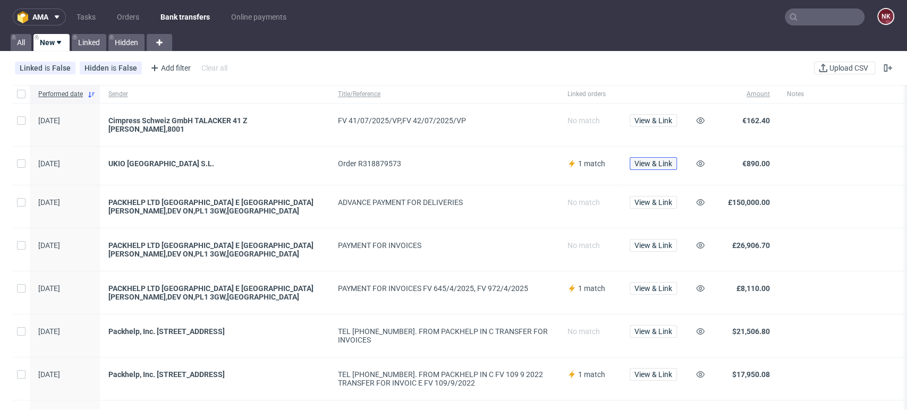
click at [659, 160] on span "View & Link" at bounding box center [654, 163] width 38 height 7
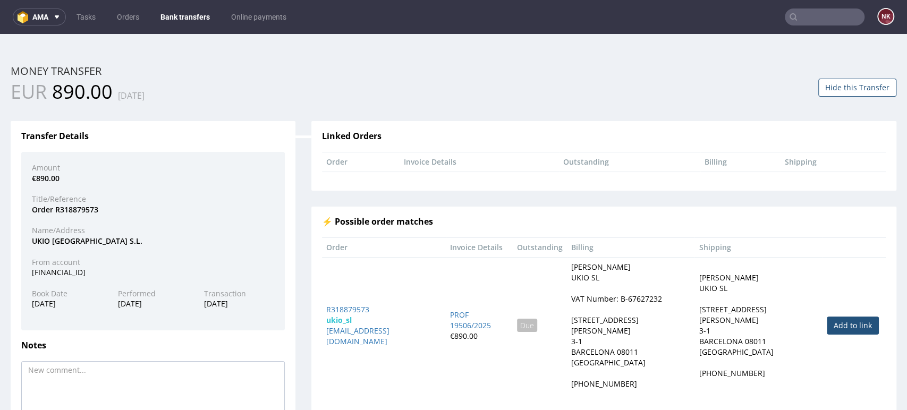
click at [827, 319] on link "Add to link" at bounding box center [853, 326] width 52 height 18
type input "R318879573"
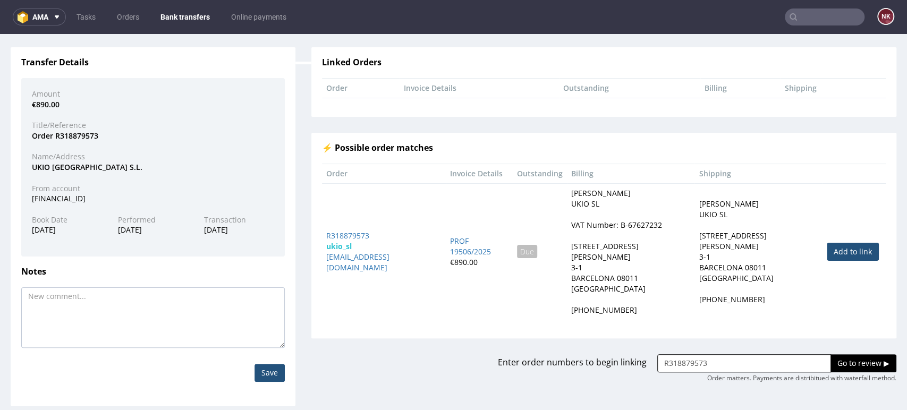
click at [836, 354] on input "Go to review ▶" at bounding box center [864, 363] width 66 height 18
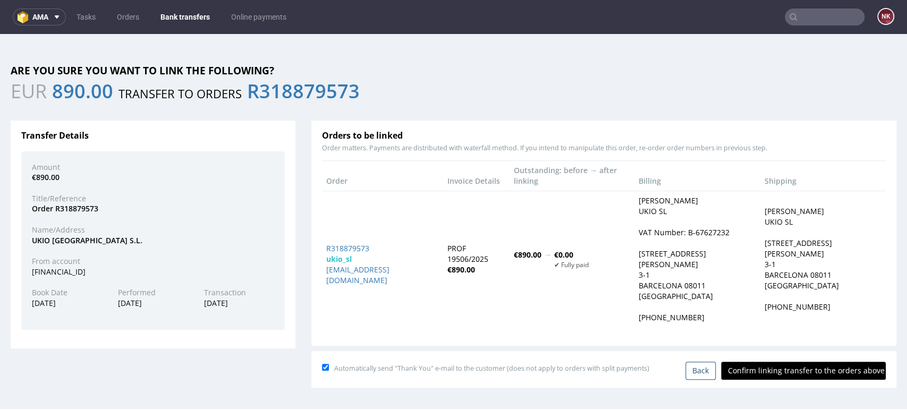
scroll to position [0, 0]
click at [768, 362] on input "Confirm linking transfer to the orders above" at bounding box center [803, 371] width 165 height 18
type input "In progress..."
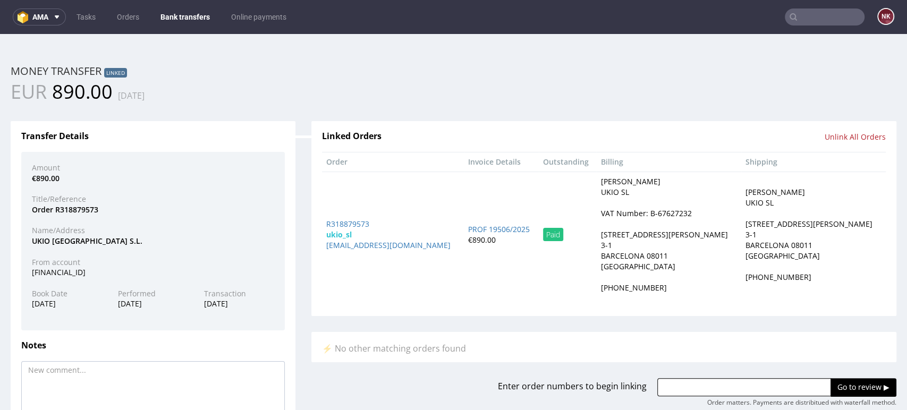
click at [177, 11] on link "Bank transfers" at bounding box center [185, 17] width 62 height 17
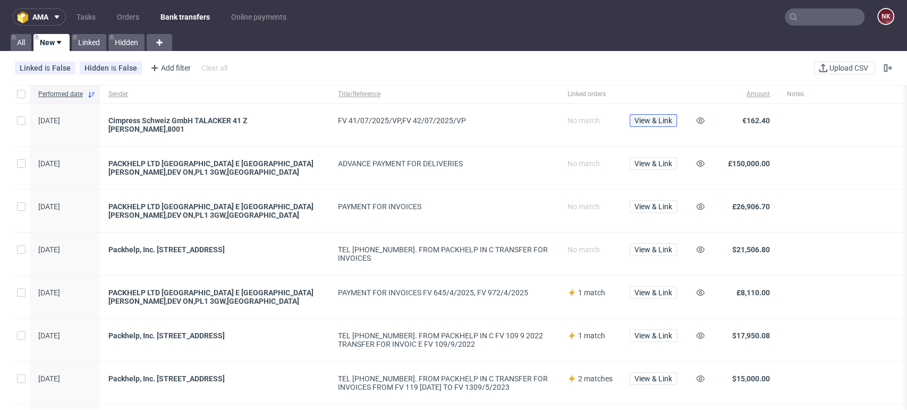
click at [647, 119] on span "View & Link" at bounding box center [654, 120] width 38 height 7
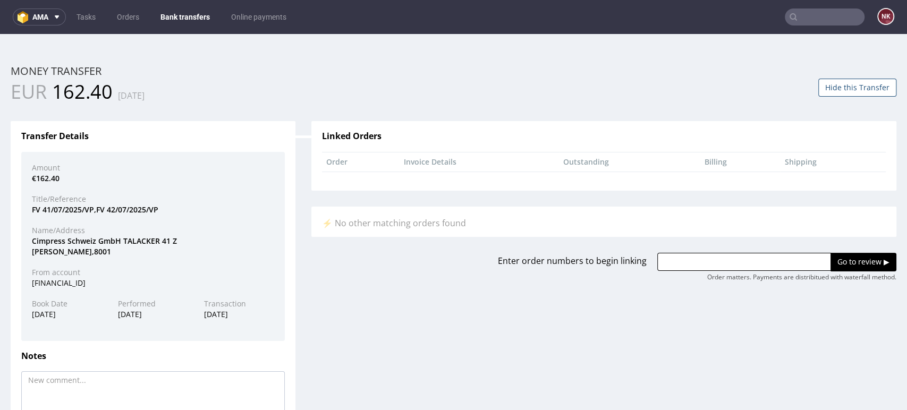
click at [849, 90] on button "Hide this Transfer" at bounding box center [857, 88] width 78 height 18
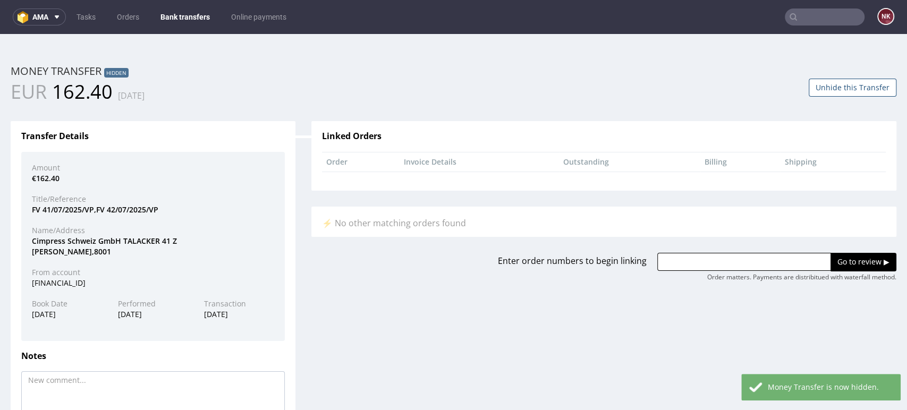
click at [183, 16] on link "Bank transfers" at bounding box center [185, 17] width 62 height 17
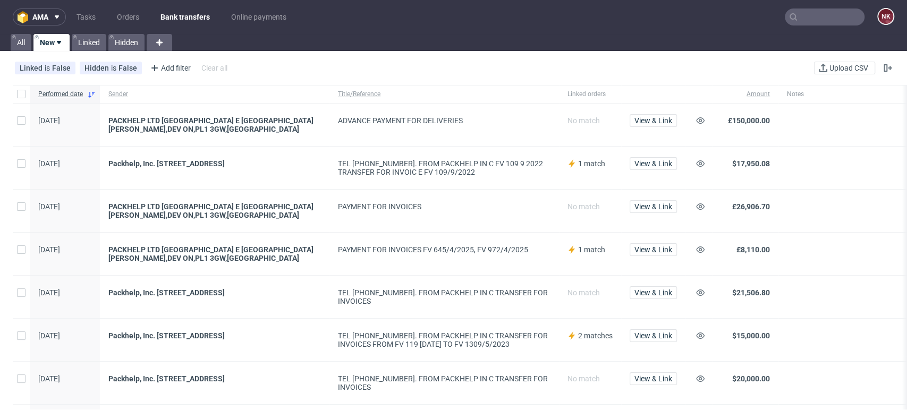
click at [167, 10] on link "Bank transfers" at bounding box center [185, 17] width 62 height 17
click at [130, 12] on link "Orders" at bounding box center [128, 17] width 35 height 17
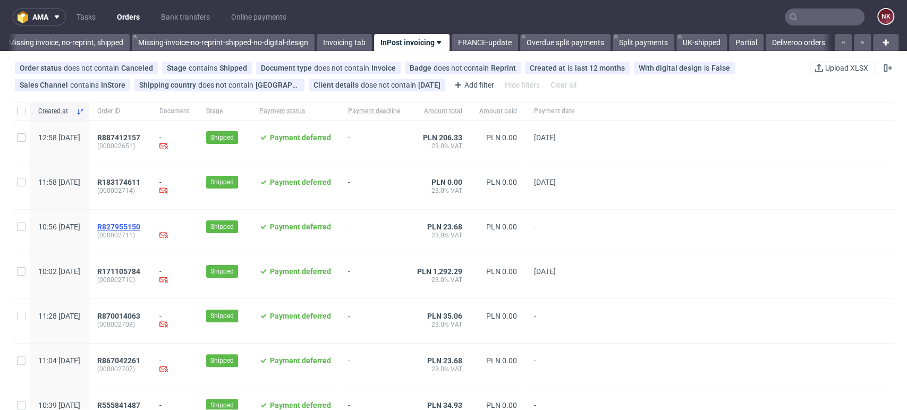
click at [140, 229] on span "R827955150" at bounding box center [118, 227] width 43 height 9
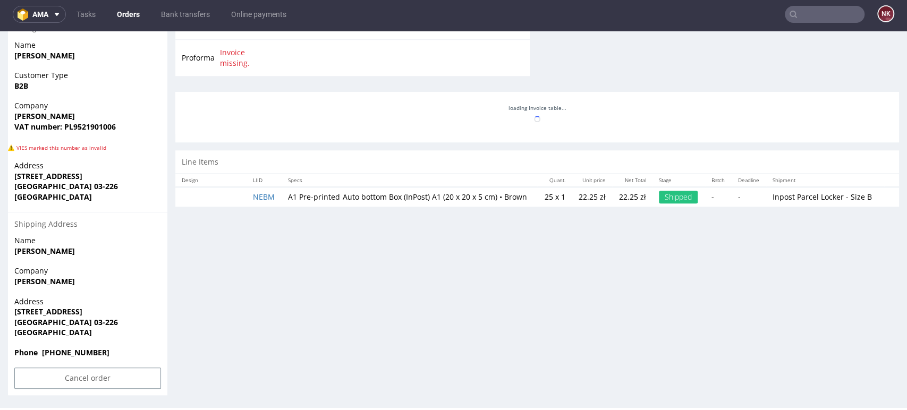
scroll to position [239, 0]
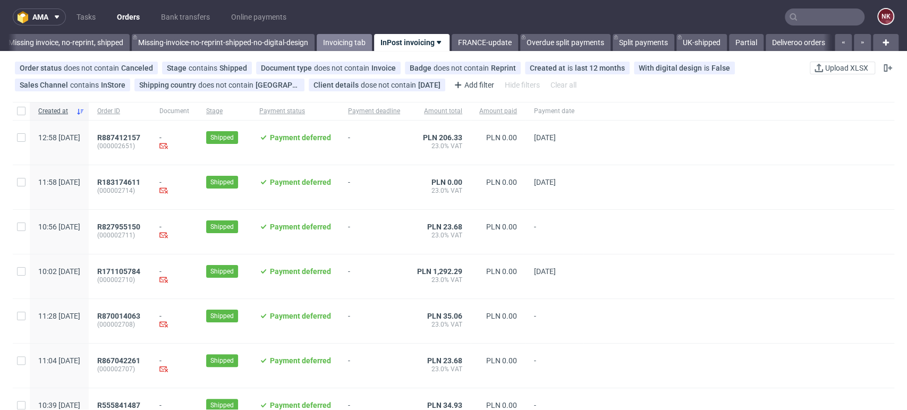
click at [333, 43] on link "Invoicing tab" at bounding box center [344, 42] width 55 height 17
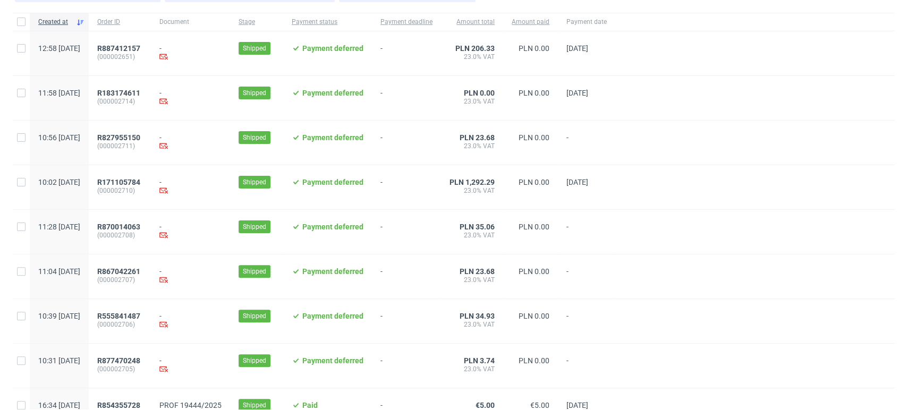
scroll to position [236, 0]
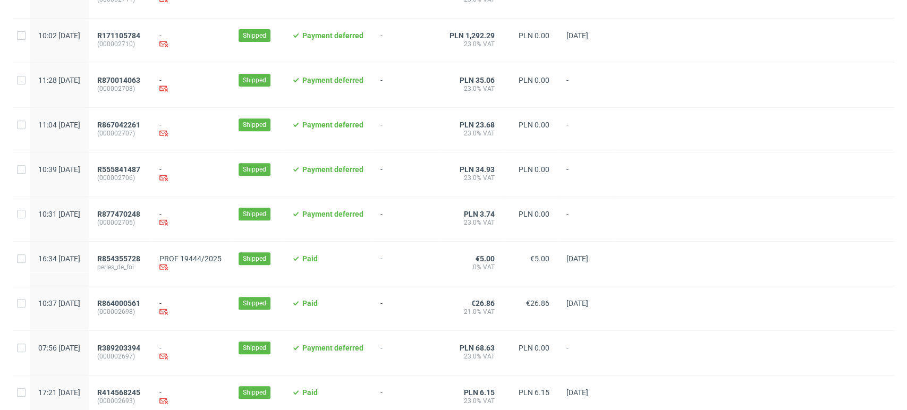
click at [215, 265] on span "Invoice email Not sent yet..." at bounding box center [190, 268] width 62 height 10
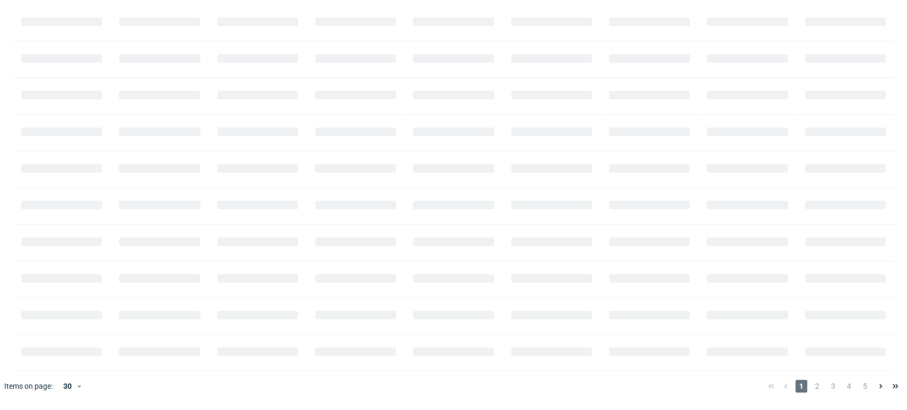
scroll to position [267, 0]
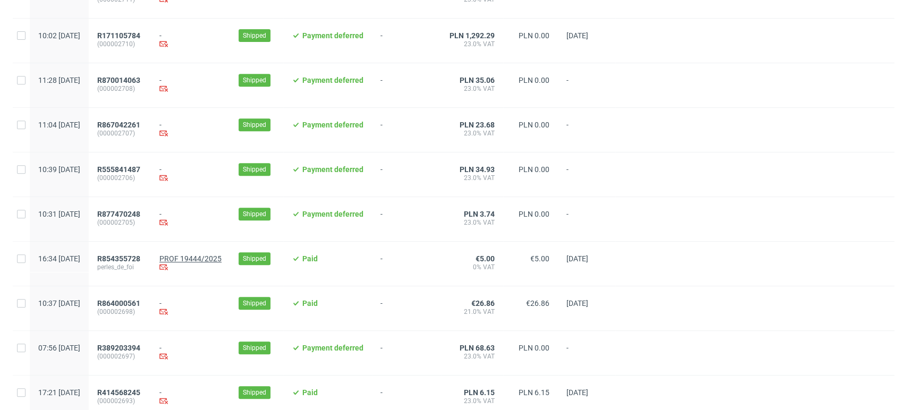
click at [222, 260] on link "PROF 19444/2025" at bounding box center [190, 259] width 62 height 9
